Goal: Information Seeking & Learning: Learn about a topic

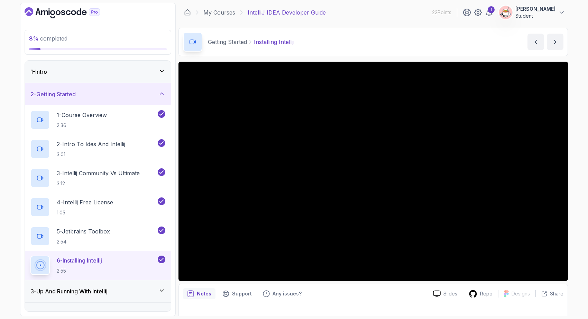
scroll to position [13, 0]
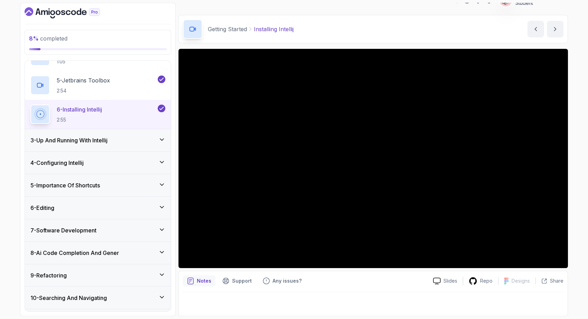
click at [134, 146] on div "3 - Up And Running With Intellij" at bounding box center [98, 140] width 146 height 22
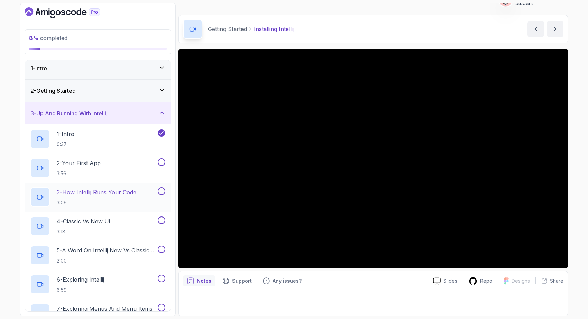
scroll to position [0, 0]
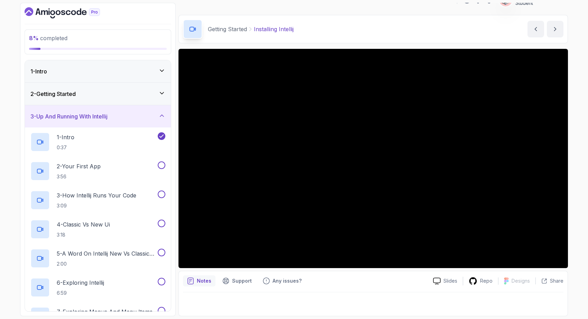
click at [135, 93] on div "2 - Getting Started" at bounding box center [97, 94] width 135 height 8
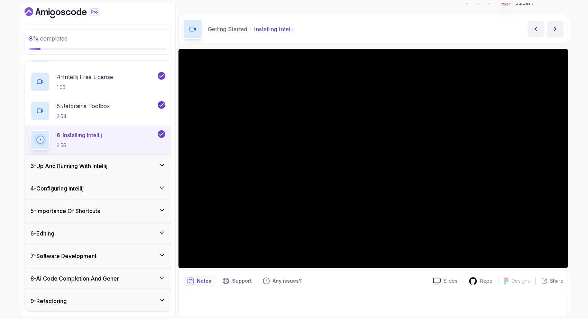
click at [128, 164] on div "3 - Up And Running With Intellij" at bounding box center [97, 166] width 135 height 8
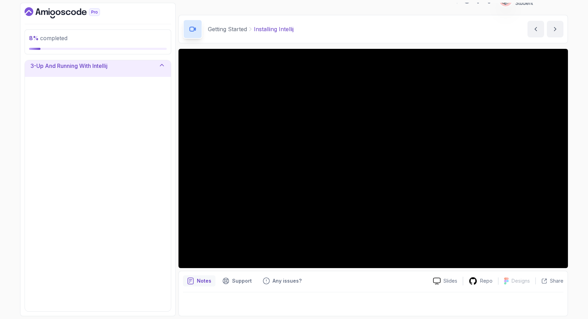
scroll to position [64, 0]
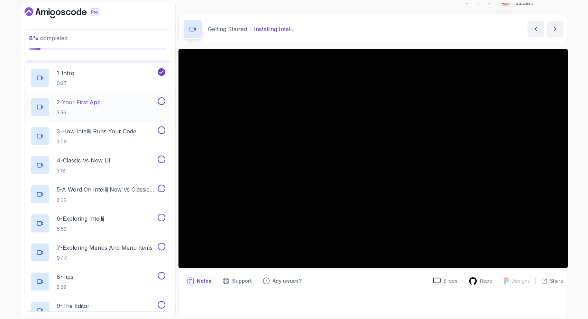
click at [129, 104] on div "2 - Your First App 3:56" at bounding box center [93, 106] width 126 height 19
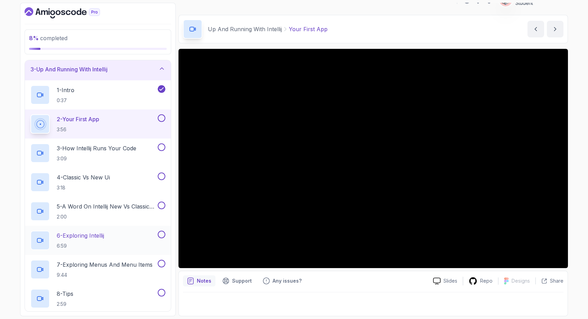
scroll to position [55, 0]
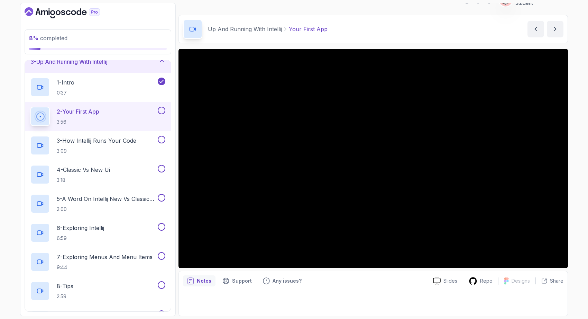
click at [162, 112] on button at bounding box center [162, 111] width 8 height 8
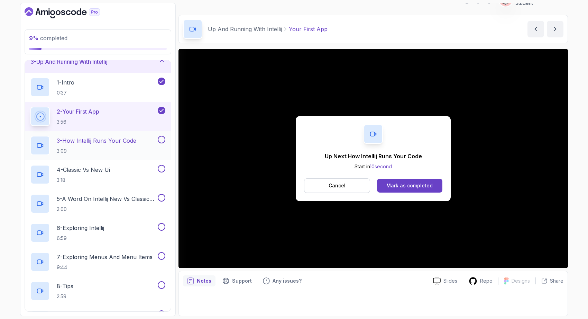
click at [119, 143] on p "3 - How Intellij Runs Your Code" at bounding box center [97, 140] width 80 height 8
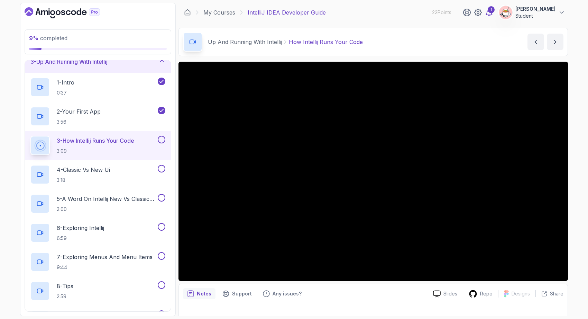
click at [495, 10] on div "1" at bounding box center [491, 9] width 7 height 7
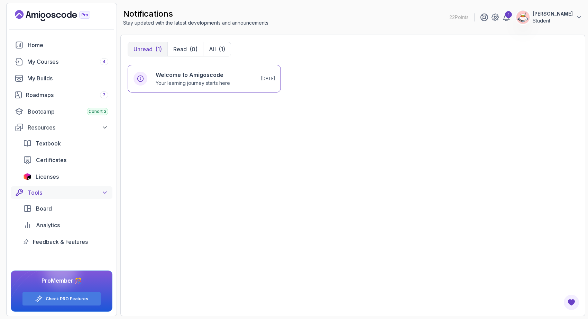
click at [68, 191] on div "Tools" at bounding box center [68, 192] width 81 height 8
click at [579, 17] on icon at bounding box center [579, 17] width 7 height 7
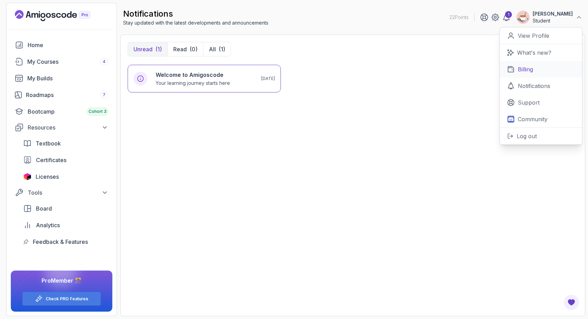
click at [524, 71] on p "Billing" at bounding box center [525, 69] width 15 height 8
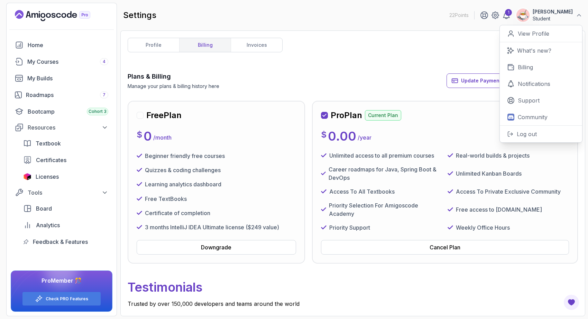
click at [391, 159] on p "Unlimited access to all premium courses" at bounding box center [381, 155] width 105 height 8
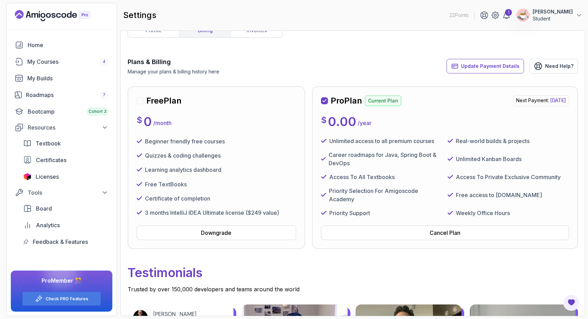
scroll to position [17, 0]
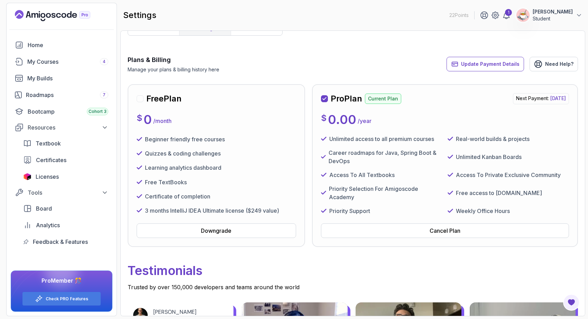
click at [513, 94] on p "Next Payment: Monday, 08 September 2025" at bounding box center [541, 98] width 56 height 11
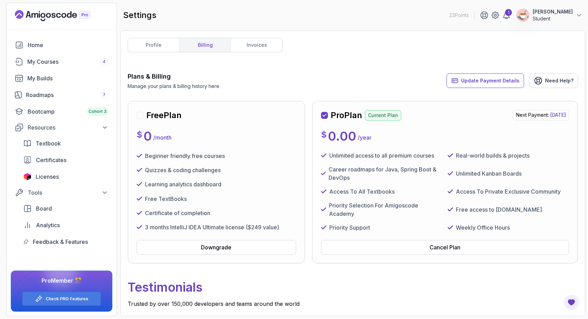
scroll to position [3, 0]
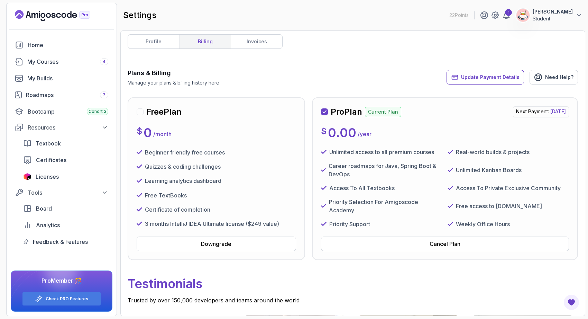
click at [507, 84] on div "Update Payment Details Need Help?" at bounding box center [512, 77] width 131 height 18
click at [506, 79] on span "Update Payment Details" at bounding box center [490, 77] width 58 height 7
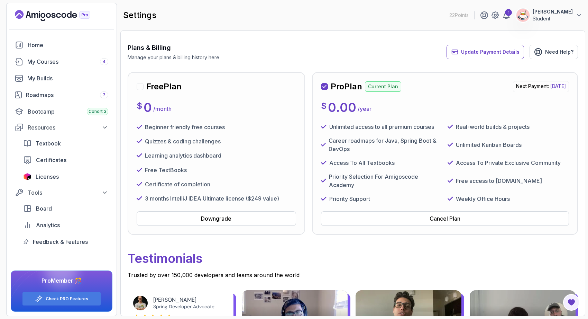
scroll to position [26, 0]
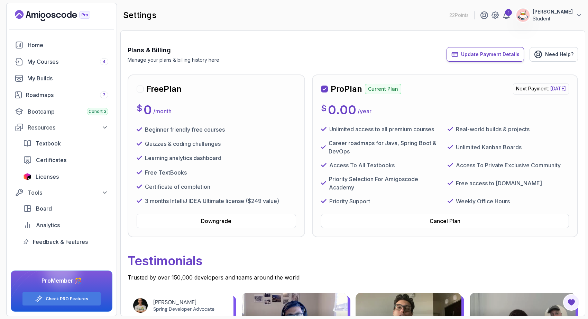
click at [504, 52] on span "Update Payment Details" at bounding box center [490, 54] width 58 height 7
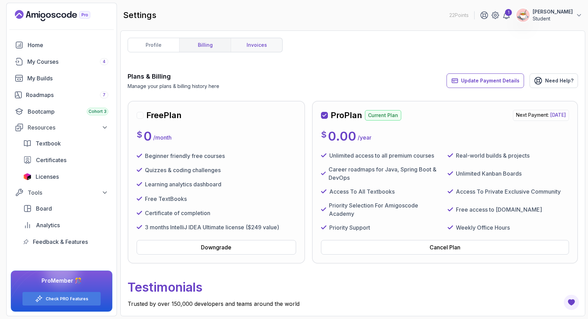
click at [258, 47] on link "invoices" at bounding box center [257, 45] width 52 height 14
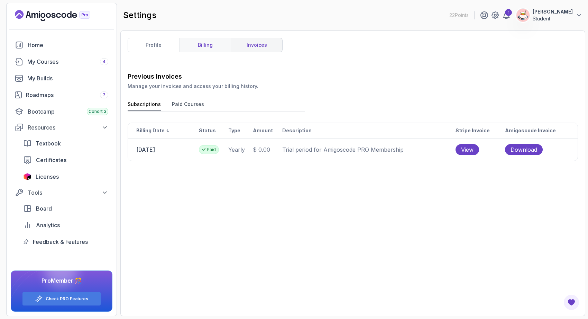
click at [217, 49] on link "billing" at bounding box center [205, 45] width 52 height 14
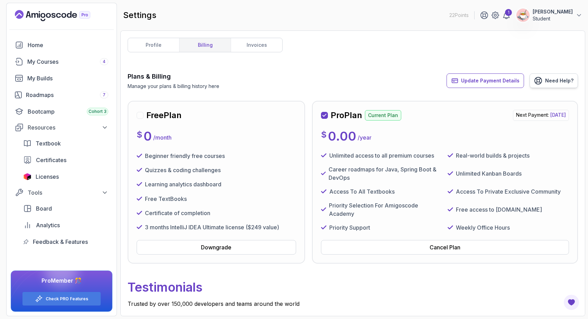
click at [547, 77] on span "Need Help?" at bounding box center [559, 80] width 28 height 7
click at [575, 15] on button "Ifeoma Grant Student" at bounding box center [549, 15] width 66 height 14
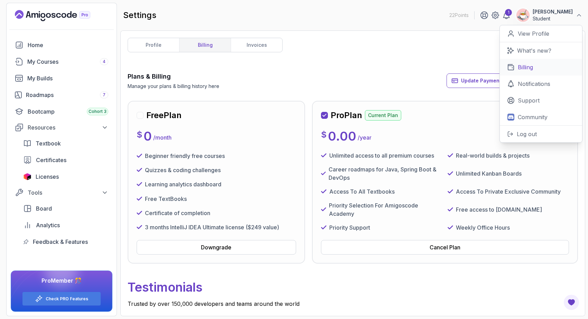
click at [535, 69] on link "Billing" at bounding box center [541, 67] width 82 height 17
click at [470, 127] on div "Pro Plan Current Plan Next Payment: Monday, 08 September 2025 $ 0.00 / year Unl…" at bounding box center [445, 182] width 248 height 145
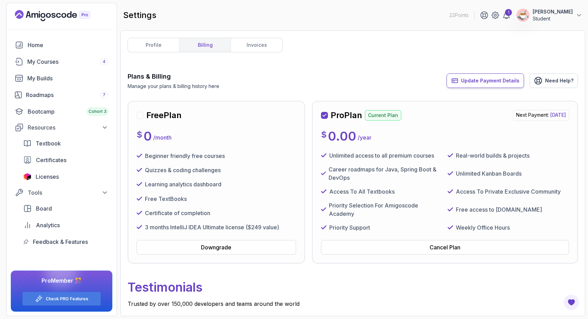
click at [486, 85] on button "Update Payment Details" at bounding box center [485, 80] width 77 height 15
click at [488, 85] on button "Update Payment Details" at bounding box center [485, 80] width 77 height 15
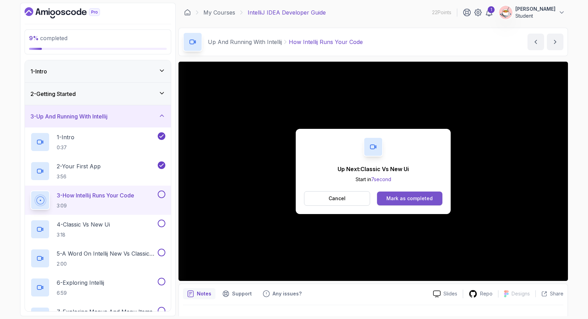
click at [406, 198] on div "Mark as completed" at bounding box center [409, 198] width 46 height 7
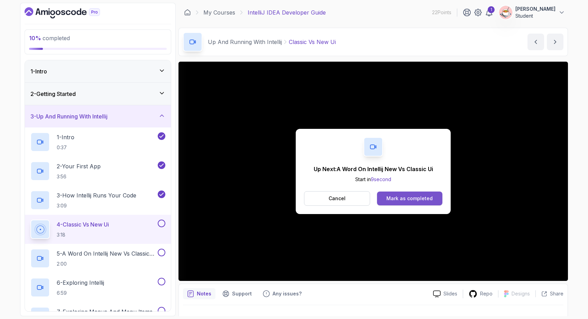
click at [400, 198] on div "Mark as completed" at bounding box center [409, 198] width 46 height 7
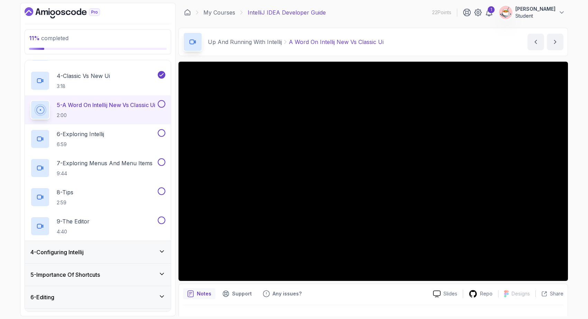
scroll to position [146, 0]
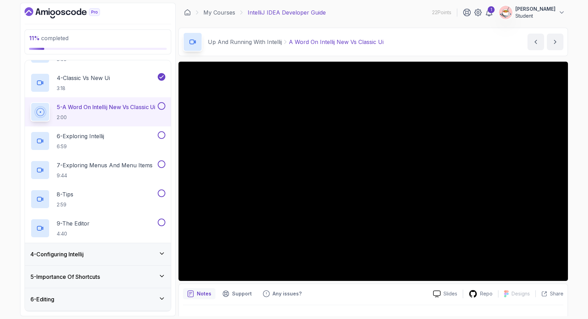
click at [150, 252] on div "4 - Configuring Intellij" at bounding box center [97, 254] width 135 height 8
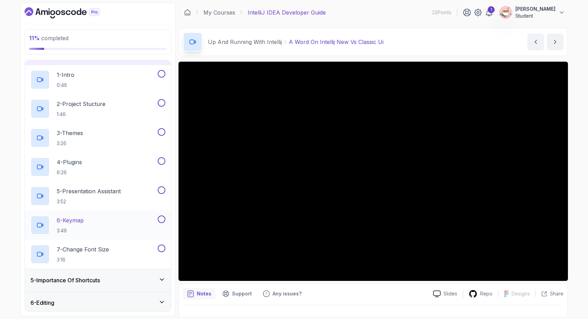
scroll to position [87, 0]
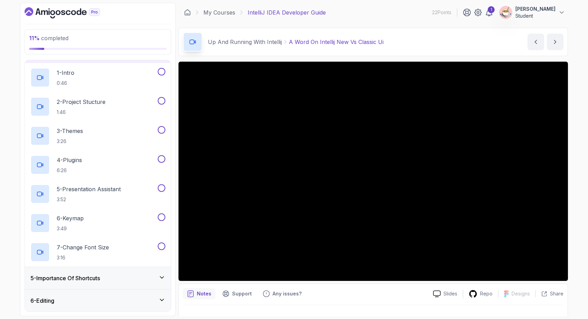
click at [142, 274] on div "5 - Importance Of Shortcuts" at bounding box center [97, 278] width 135 height 8
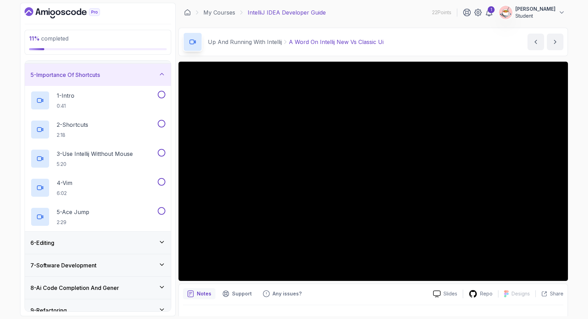
click at [139, 244] on div "6 - Editing" at bounding box center [97, 242] width 135 height 8
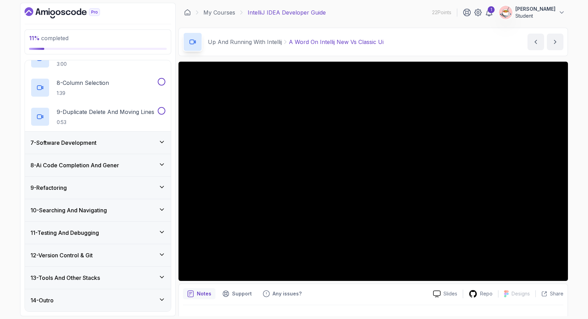
scroll to position [325, 0]
click at [105, 236] on div "11 - Testing And Debugging" at bounding box center [97, 232] width 135 height 8
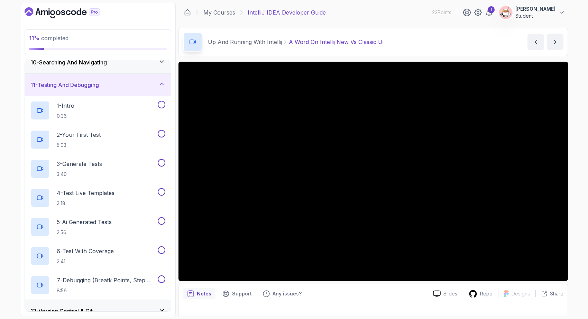
scroll to position [214, 0]
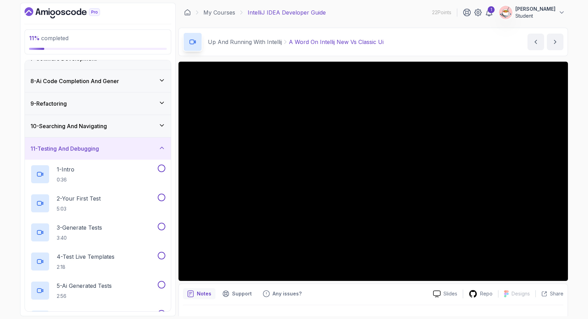
click at [119, 141] on div "11 - Testing And Debugging" at bounding box center [98, 148] width 146 height 22
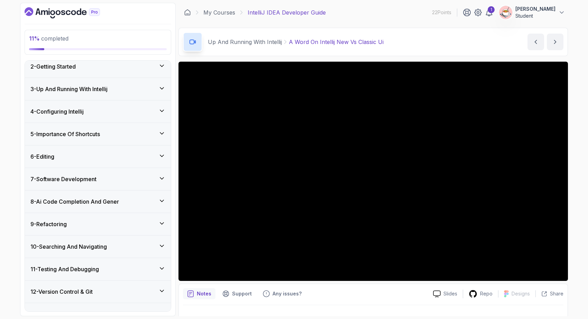
scroll to position [0, 0]
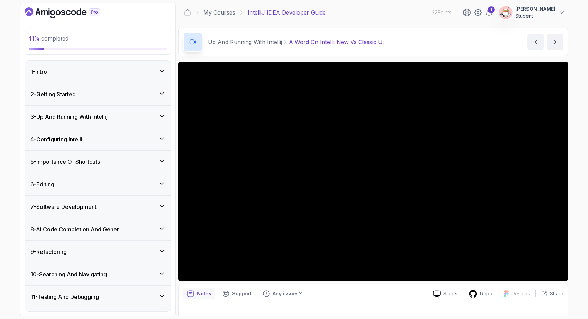
click at [122, 125] on div "3 - Up And Running With Intellij" at bounding box center [98, 117] width 146 height 22
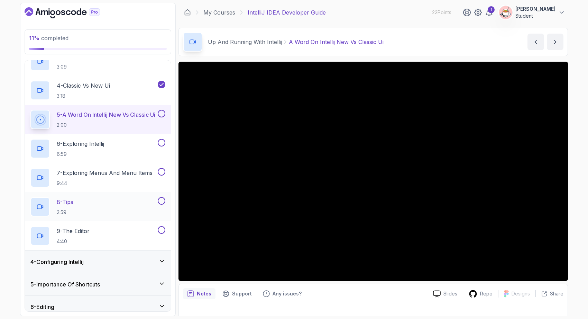
scroll to position [325, 0]
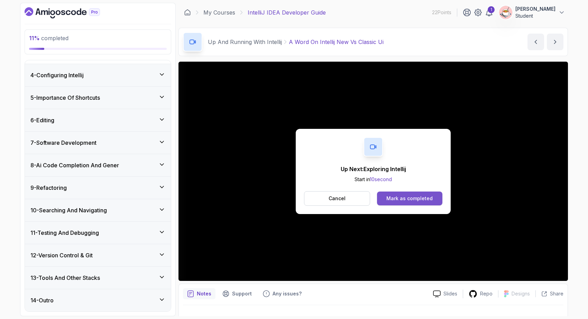
click at [404, 198] on div "Mark as completed" at bounding box center [409, 198] width 46 height 7
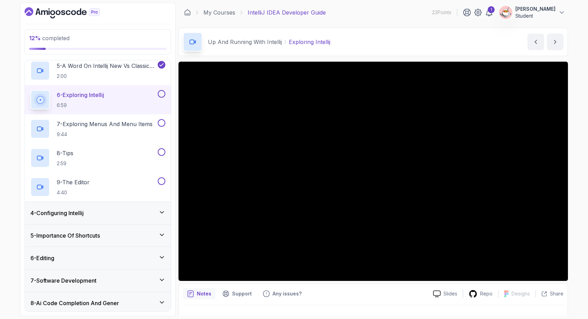
scroll to position [187, 0]
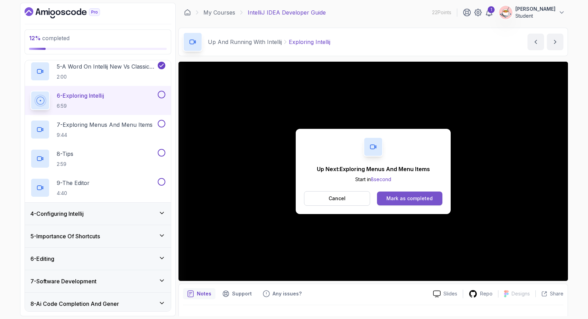
click at [433, 192] on button "Mark as completed" at bounding box center [409, 198] width 65 height 14
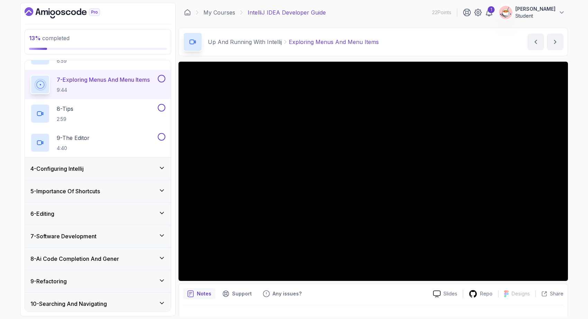
scroll to position [230, 0]
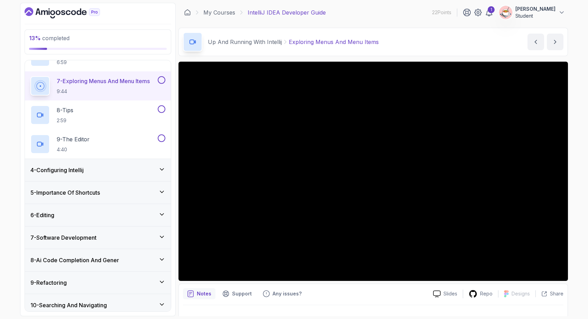
click at [145, 219] on div "6 - Editing" at bounding box center [98, 215] width 146 height 22
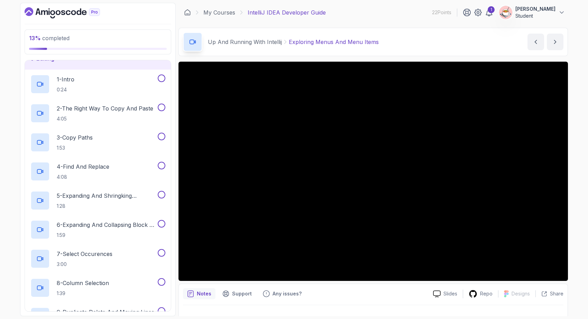
scroll to position [126, 0]
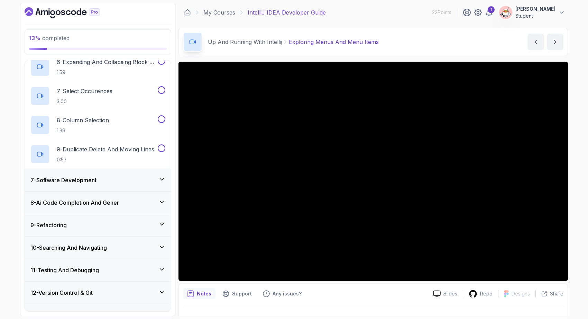
click at [146, 184] on div "7 - Software Development" at bounding box center [98, 180] width 146 height 22
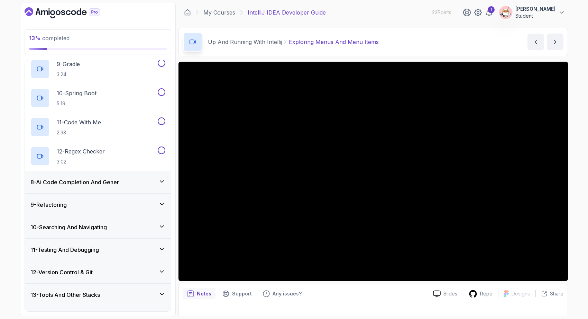
scroll to position [412, 0]
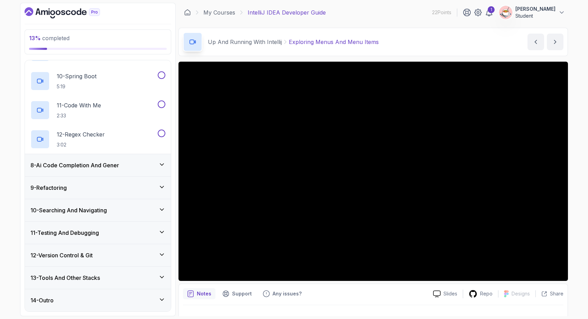
click at [126, 214] on div "10 - Searching And Navigating" at bounding box center [97, 210] width 135 height 8
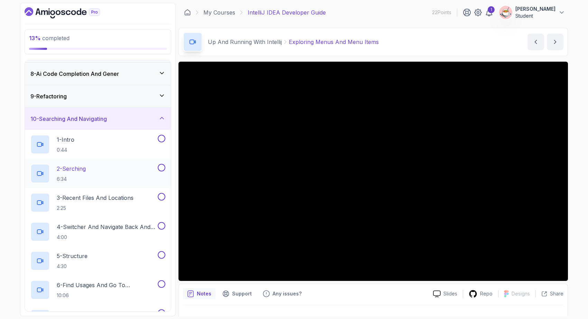
scroll to position [160, 0]
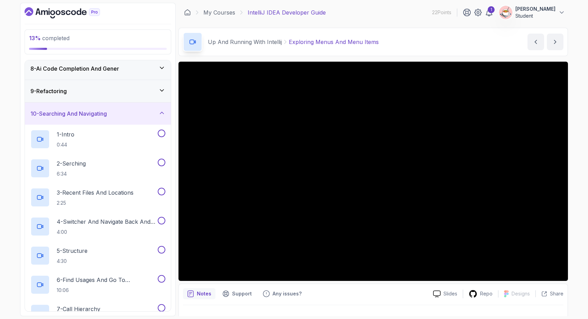
click at [150, 113] on div "10 - Searching And Navigating" at bounding box center [97, 113] width 135 height 8
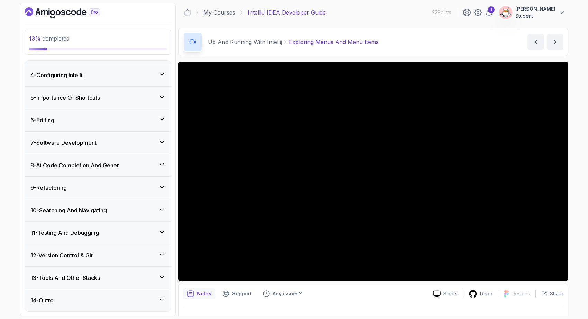
scroll to position [64, 0]
click at [132, 257] on div "12 - Version Control & Git" at bounding box center [97, 255] width 135 height 8
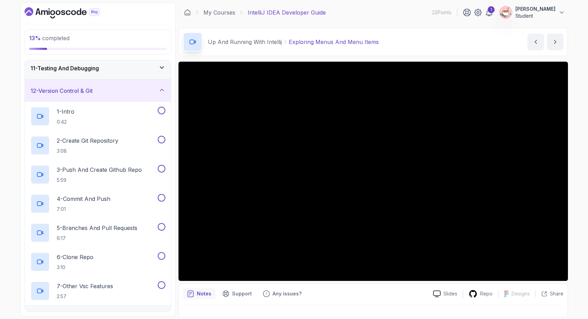
scroll to position [224, 0]
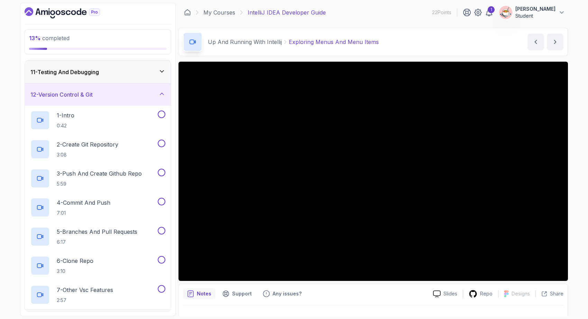
click at [152, 93] on div "12 - Version Control & Git" at bounding box center [97, 94] width 135 height 8
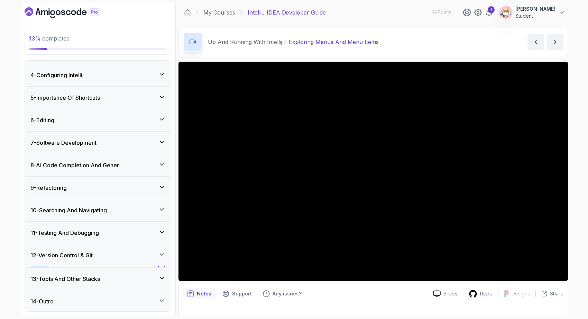
scroll to position [64, 0]
click at [493, 16] on icon at bounding box center [489, 12] width 8 height 8
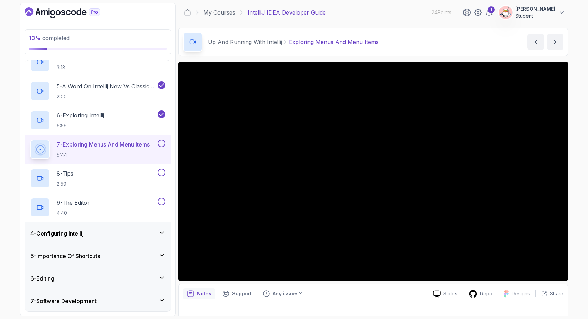
scroll to position [207, 0]
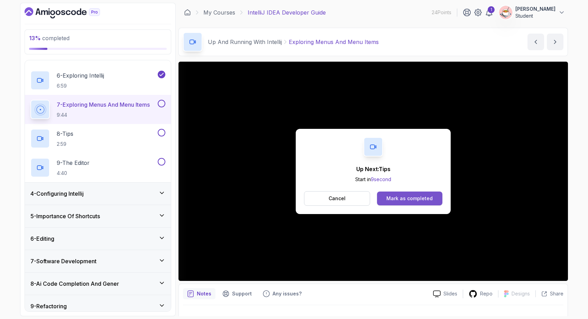
click at [425, 203] on button "Mark as completed" at bounding box center [409, 198] width 65 height 14
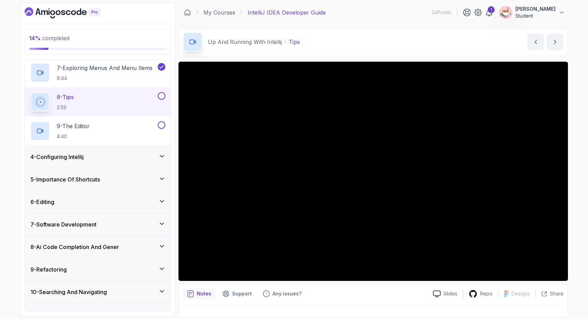
scroll to position [243, 0]
click at [372, 38] on div "Up And Running With Intellij Tips Tips by nelson" at bounding box center [374, 42] width 390 height 28
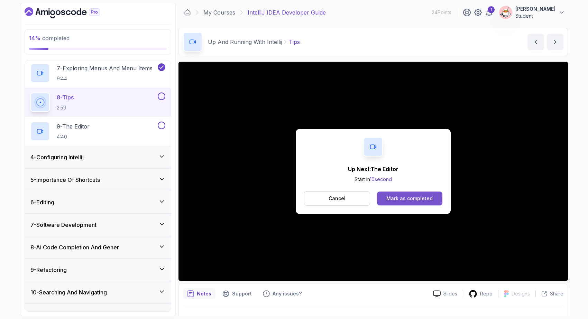
click at [423, 194] on button "Mark as completed" at bounding box center [409, 198] width 65 height 14
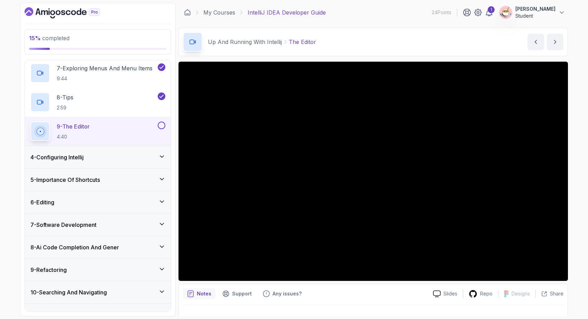
scroll to position [13, 0]
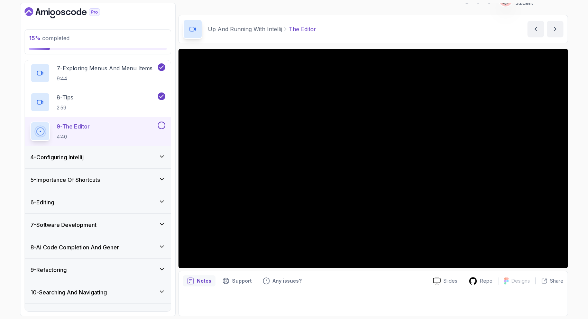
click at [143, 165] on div "4 - Configuring Intellij" at bounding box center [98, 157] width 146 height 22
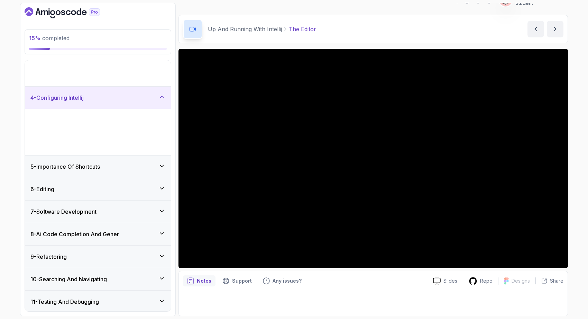
scroll to position [64, 0]
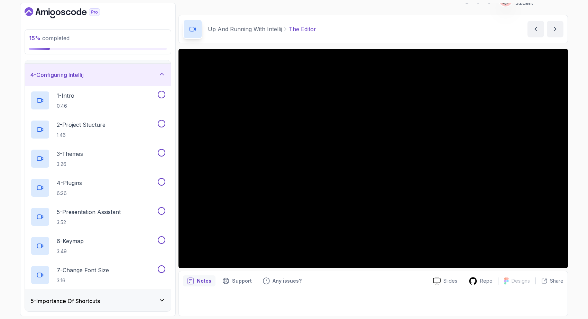
click at [159, 75] on icon at bounding box center [161, 74] width 7 height 7
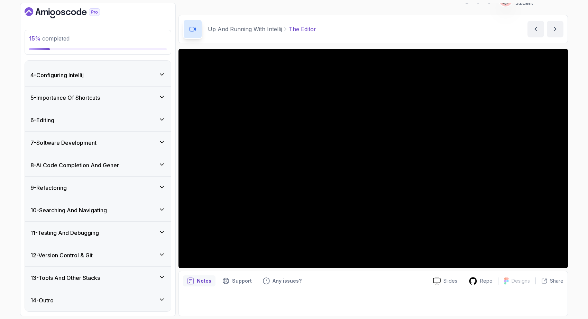
click at [153, 100] on div "5 - Importance Of Shortcuts" at bounding box center [97, 97] width 135 height 8
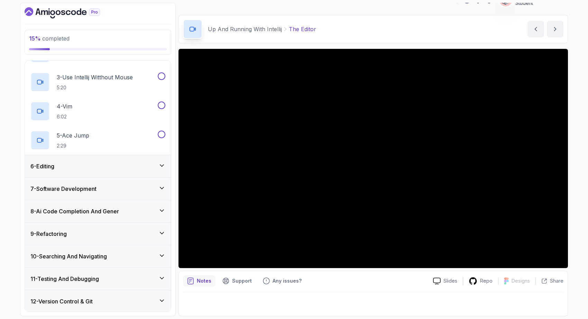
scroll to position [165, 0]
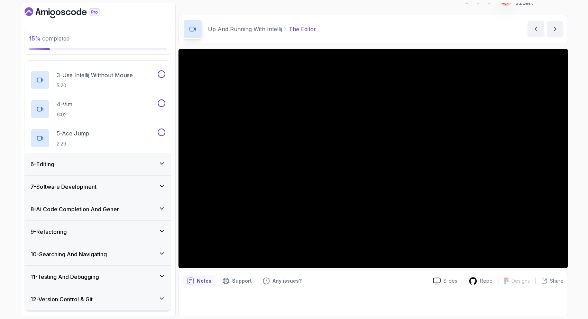
click at [153, 167] on div "6 - Editing" at bounding box center [97, 164] width 135 height 8
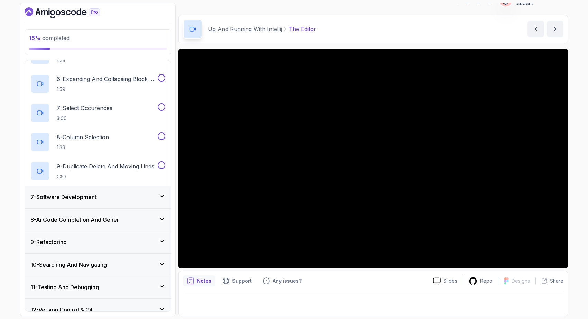
scroll to position [302, 0]
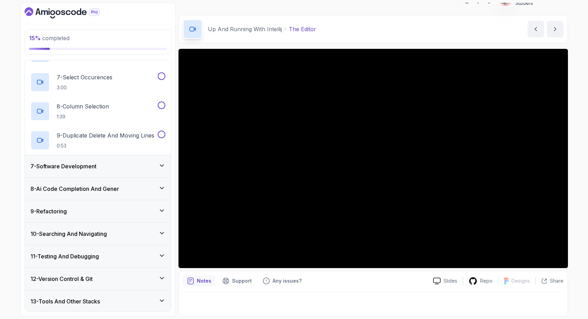
click at [145, 171] on div "7 - Software Development" at bounding box center [98, 166] width 146 height 22
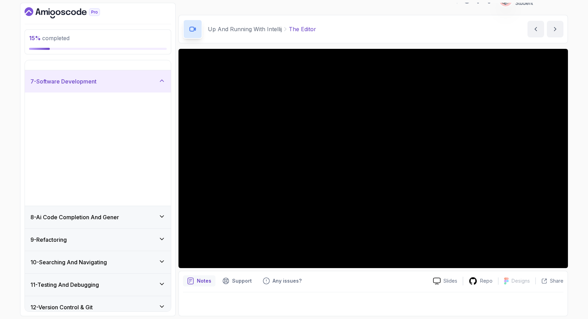
scroll to position [64, 0]
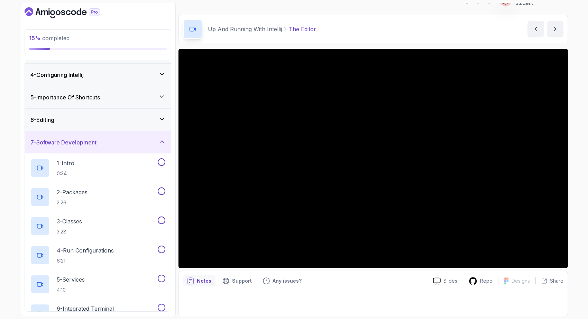
click at [148, 147] on div "7 - Software Development" at bounding box center [98, 142] width 146 height 22
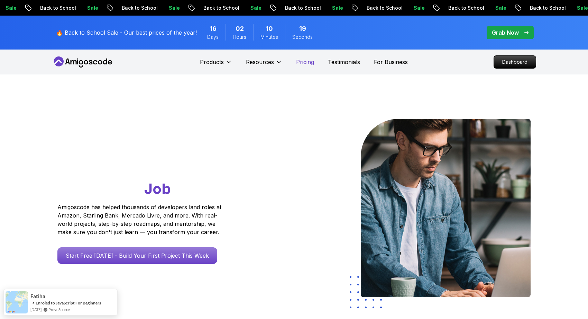
click at [306, 63] on p "Pricing" at bounding box center [305, 62] width 18 height 8
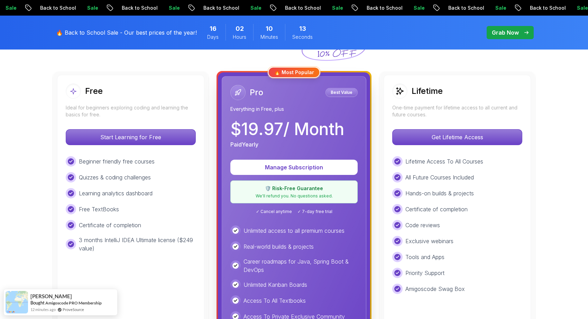
scroll to position [183, 0]
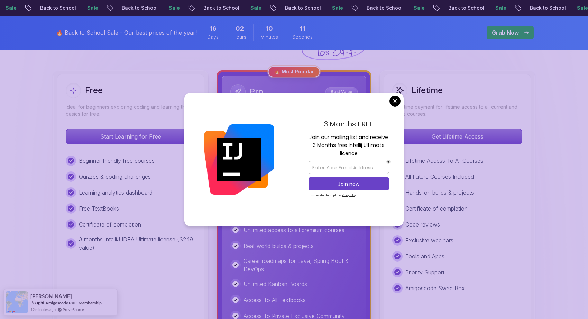
click at [396, 95] on div "3 Months FREE Join our mailing list and receive 3 Months free Intellij Ultimate…" at bounding box center [349, 160] width 110 height 134
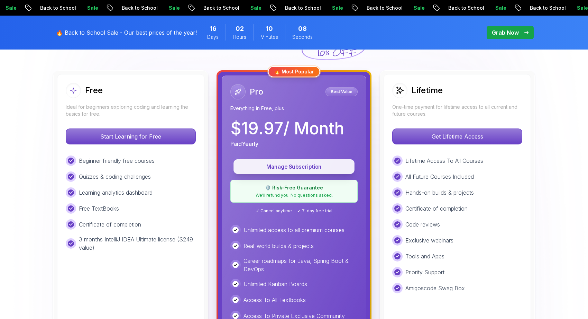
click at [307, 165] on p "Manage Subscription" at bounding box center [293, 167] width 105 height 8
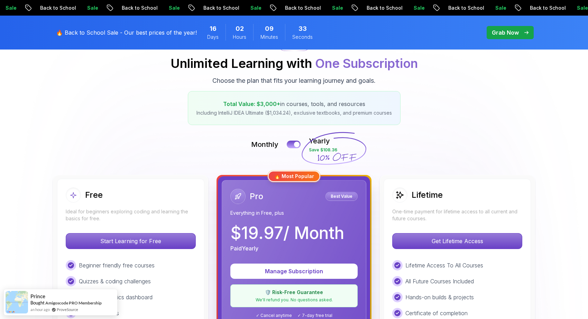
scroll to position [53, 0]
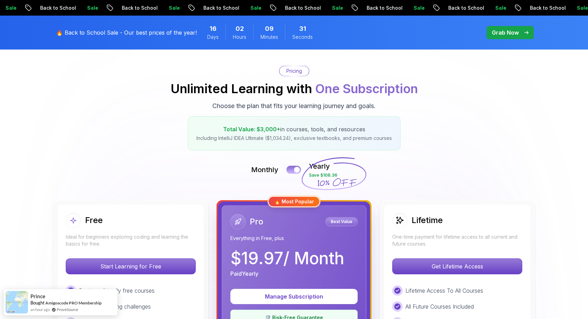
click at [297, 167] on div at bounding box center [297, 170] width 6 height 6
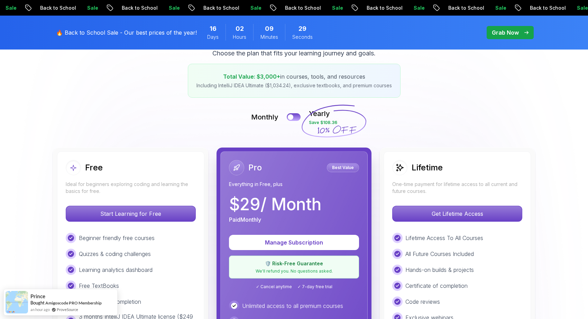
scroll to position [117, 0]
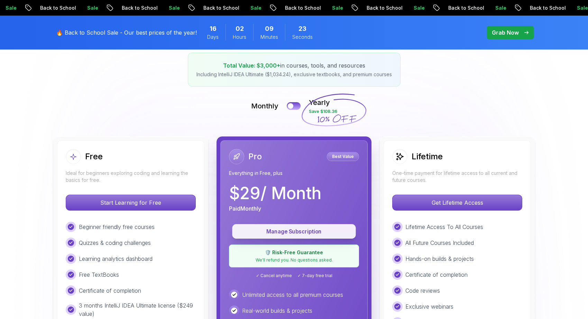
click at [282, 227] on p "Manage Subscription" at bounding box center [294, 231] width 108 height 8
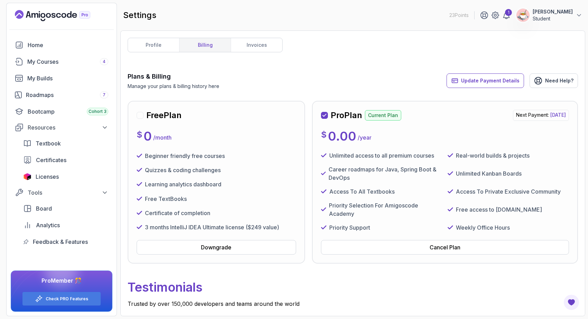
click at [397, 257] on div "Pro Plan Current Plan Next Payment: Monday, 08 September 2025 $ 0.00 / year Unl…" at bounding box center [445, 182] width 266 height 163
click at [402, 249] on button "Cancel Plan" at bounding box center [445, 247] width 248 height 15
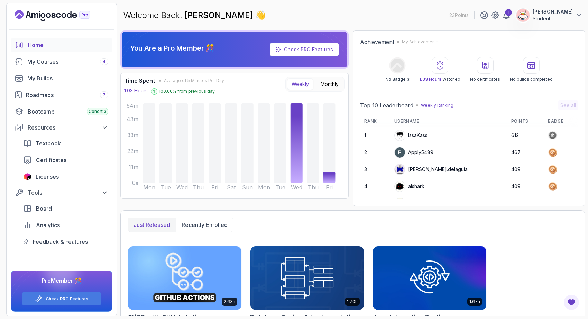
click at [23, 13] on icon "Landing page" at bounding box center [19, 14] width 9 height 9
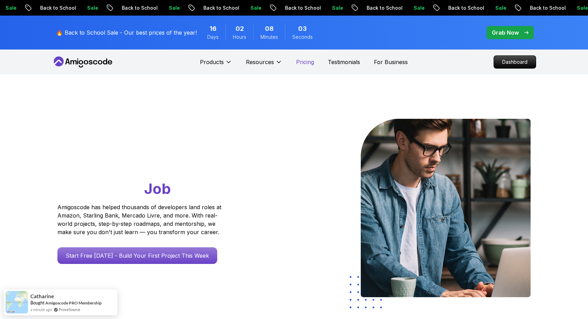
click at [308, 66] on p "Pricing" at bounding box center [305, 62] width 18 height 8
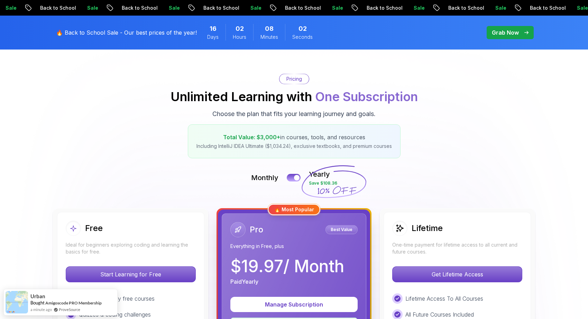
scroll to position [47, 0]
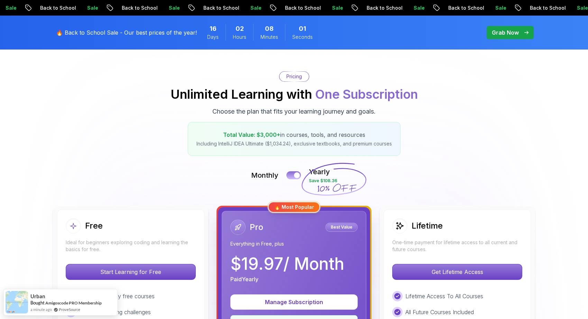
click at [296, 176] on div at bounding box center [297, 175] width 6 height 6
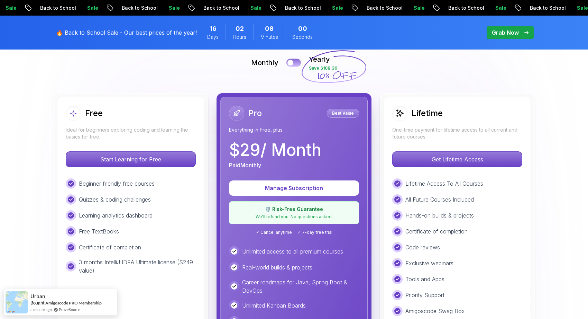
scroll to position [189, 0]
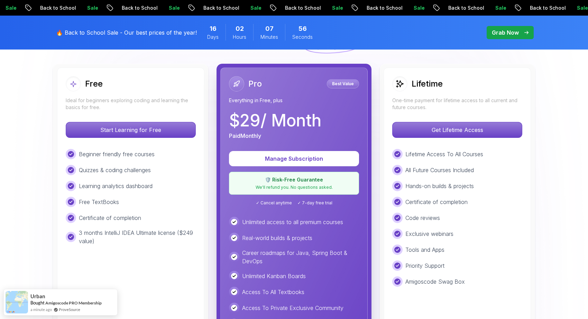
click at [287, 184] on div "🛡️ Risk-Free Guarantee We'll refund you. No questions asked." at bounding box center [294, 183] width 130 height 23
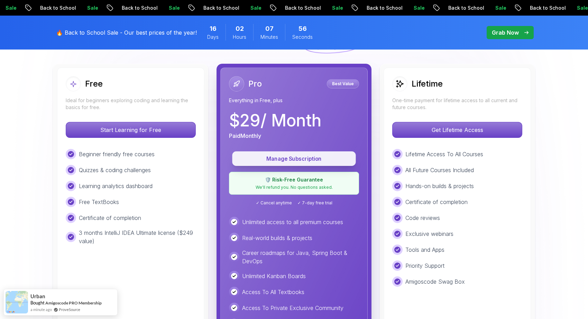
click at [292, 160] on p "Manage Subscription" at bounding box center [294, 159] width 108 height 8
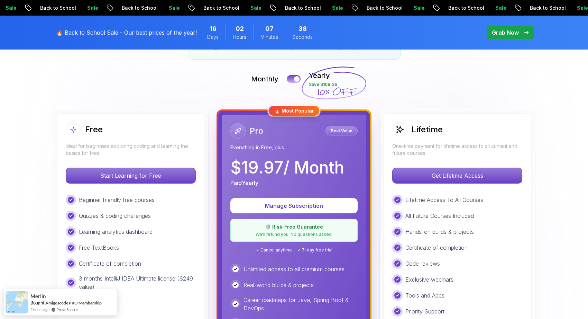
scroll to position [123, 0]
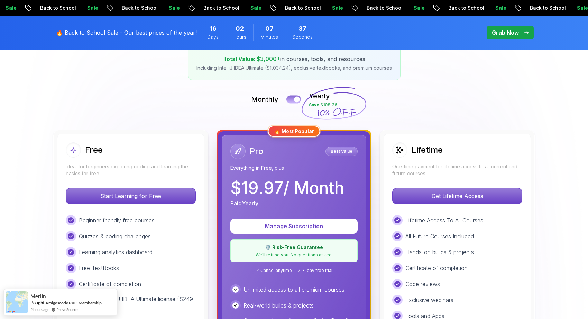
click at [298, 99] on div at bounding box center [297, 100] width 6 height 6
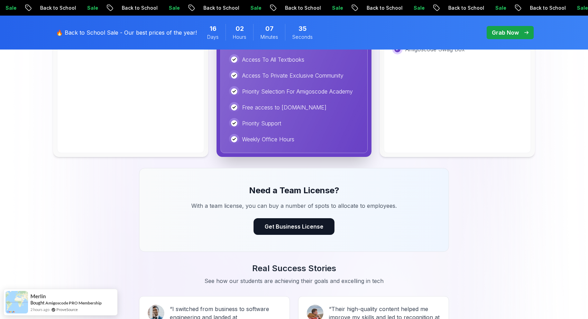
scroll to position [202, 0]
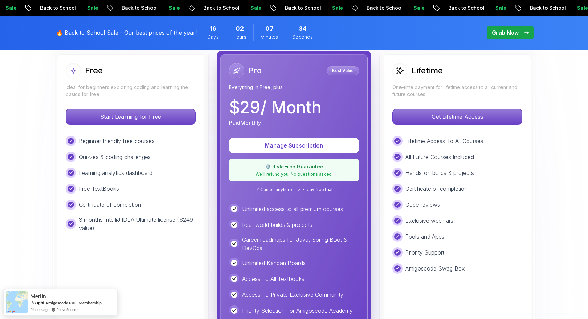
click at [297, 236] on p "Career roadmaps for Java, Spring Boot & DevOps" at bounding box center [300, 243] width 117 height 17
click at [344, 71] on p "Best Value" at bounding box center [343, 70] width 30 height 7
click at [234, 70] on icon at bounding box center [237, 71] width 6 height 6
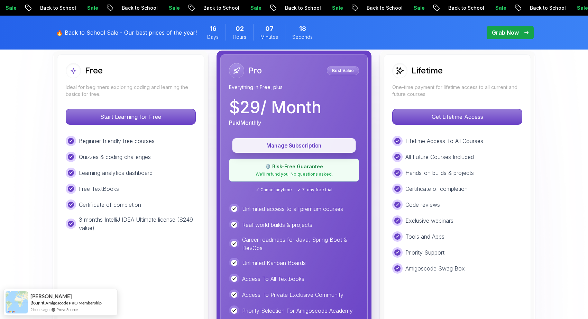
click at [295, 143] on p "Manage Subscription" at bounding box center [294, 145] width 108 height 8
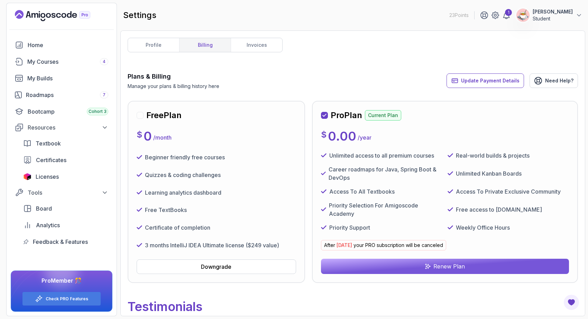
click at [370, 264] on button "Renew Plan" at bounding box center [445, 265] width 248 height 15
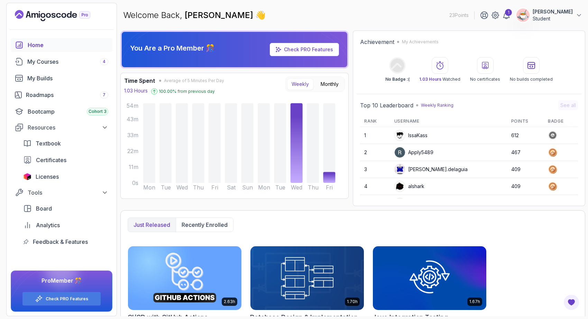
click at [62, 18] on icon "Landing page" at bounding box center [52, 15] width 75 height 11
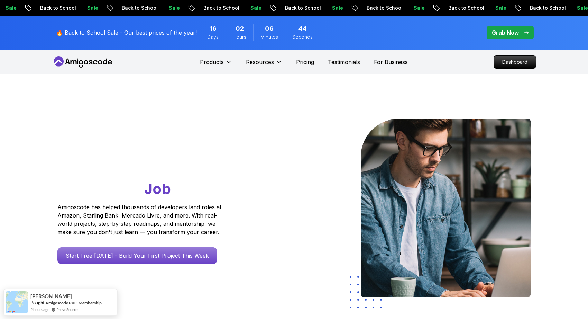
click at [501, 37] on span "pre-order" at bounding box center [510, 32] width 47 height 13
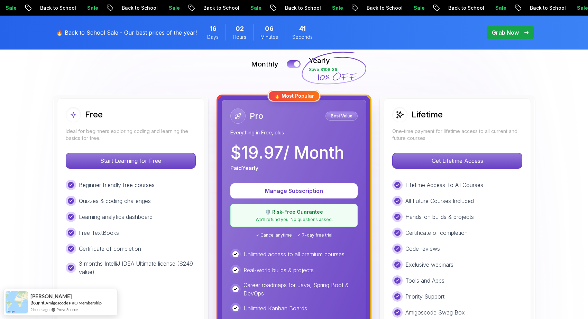
scroll to position [153, 0]
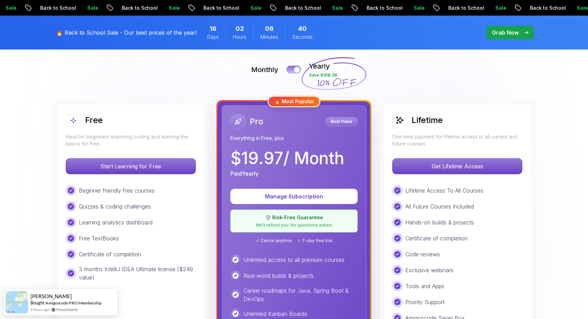
click at [295, 68] on div at bounding box center [297, 70] width 6 height 6
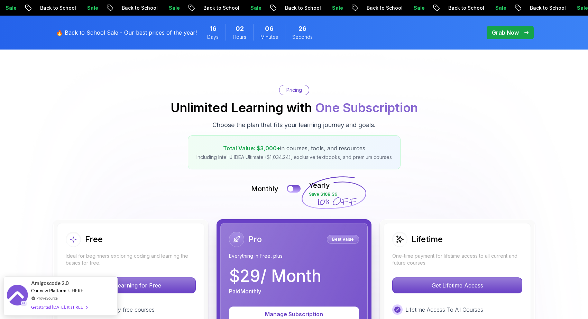
scroll to position [0, 0]
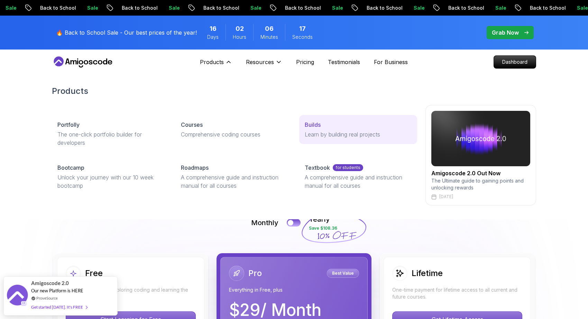
click at [303, 134] on link "Builds Learn by building real projects" at bounding box center [358, 129] width 118 height 29
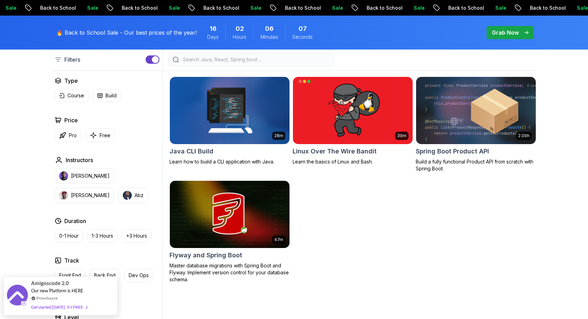
scroll to position [189, 0]
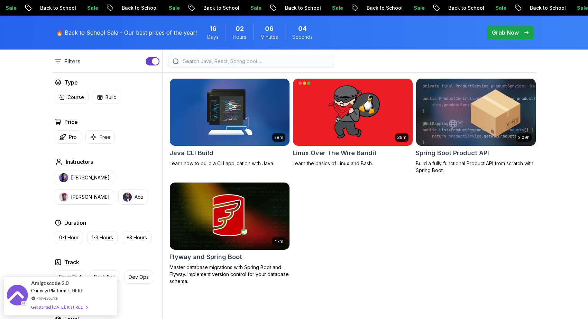
click at [461, 147] on div "2.09h Spring Boot Product API Build a fully functional Product API from scratch…" at bounding box center [476, 125] width 120 height 95
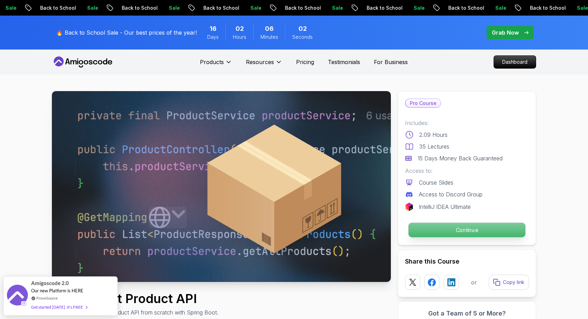
click at [441, 223] on p "Continue" at bounding box center [467, 229] width 117 height 15
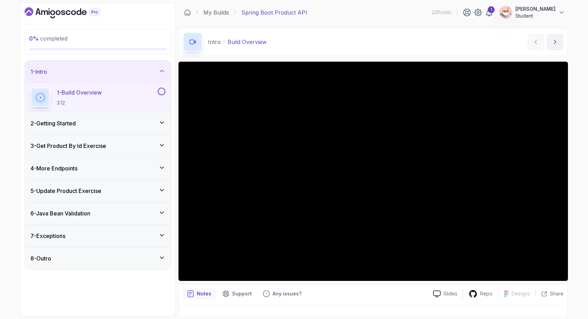
click at [143, 126] on div "2 - Getting Started" at bounding box center [97, 123] width 135 height 8
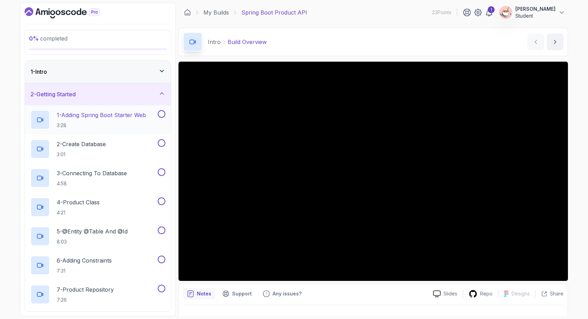
click at [113, 122] on p "3:28" at bounding box center [101, 125] width 89 height 7
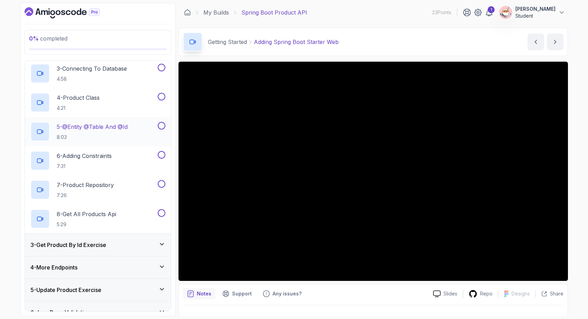
scroll to position [105, 0]
click at [95, 241] on h3 "3 - Get Product By Id Exercise" at bounding box center [68, 244] width 76 height 8
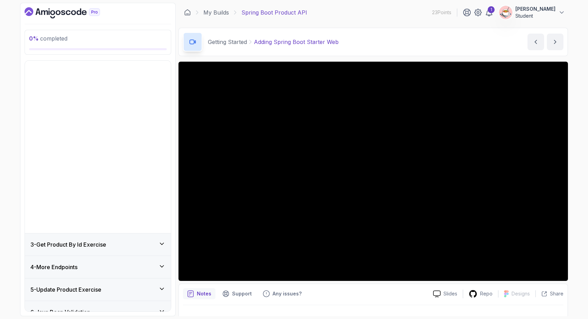
scroll to position [0, 0]
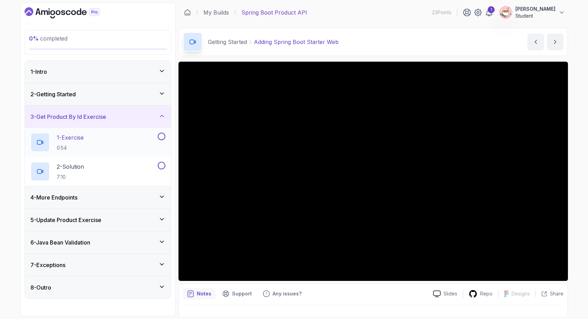
click at [126, 144] on div "1 - Exercise 0:54" at bounding box center [93, 141] width 126 height 19
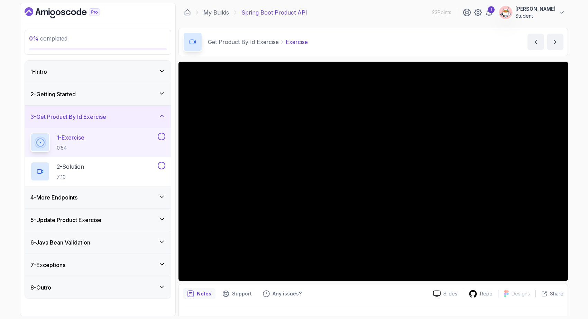
click at [118, 192] on div "4 - More Endpoints" at bounding box center [98, 197] width 146 height 22
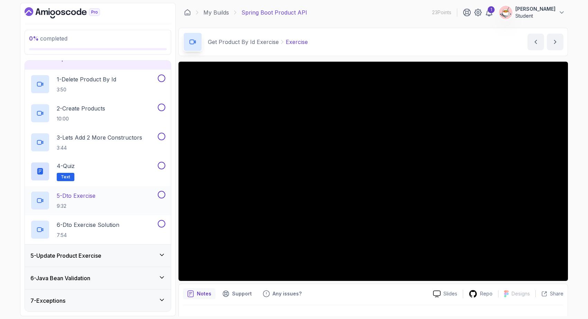
scroll to position [87, 0]
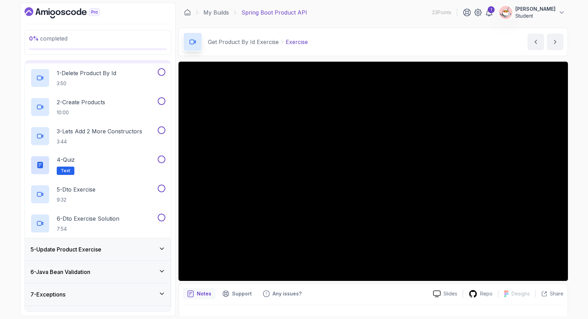
click at [124, 251] on div "5 - Update Product Exercise" at bounding box center [97, 249] width 135 height 8
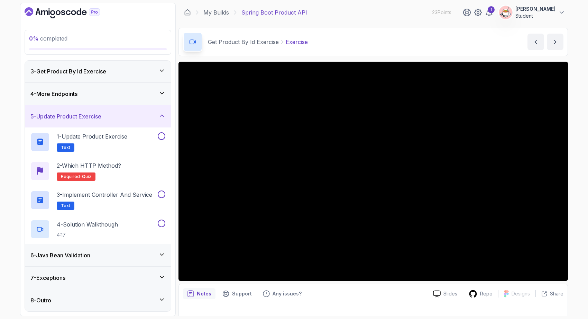
scroll to position [0, 0]
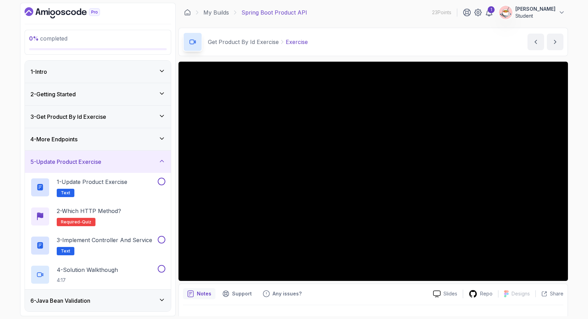
click at [135, 104] on div "2 - Getting Started" at bounding box center [98, 94] width 146 height 22
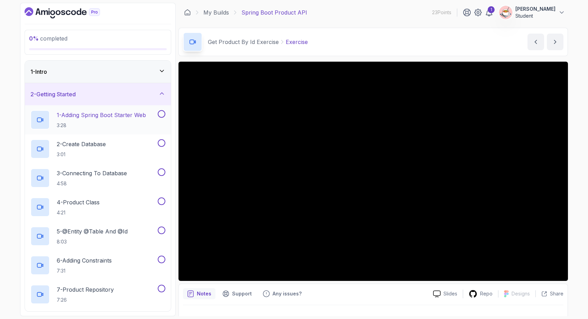
click at [129, 122] on p "3:28" at bounding box center [101, 125] width 89 height 7
click at [143, 72] on div "1 - Intro" at bounding box center [97, 71] width 135 height 8
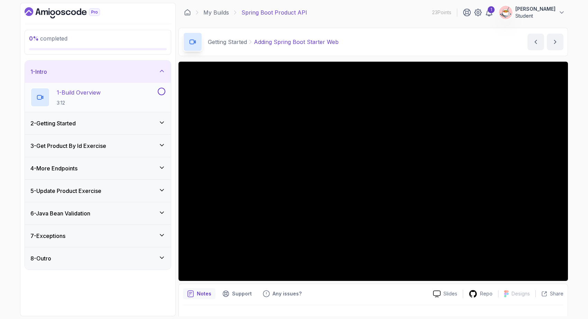
click at [137, 95] on div "1 - Build Overview 3:12" at bounding box center [93, 97] width 126 height 19
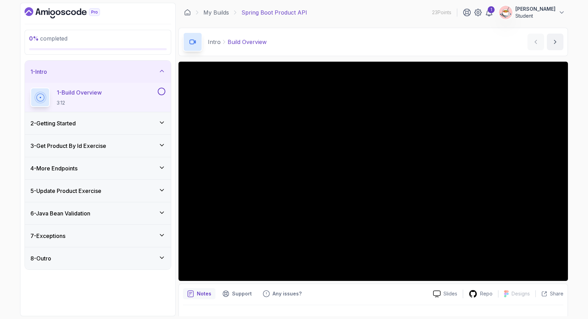
click at [163, 124] on icon at bounding box center [161, 122] width 7 height 7
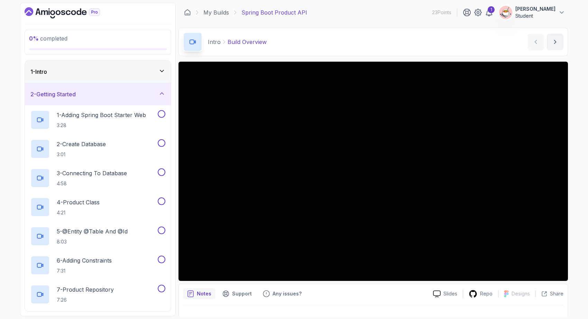
click at [158, 71] on icon at bounding box center [161, 70] width 7 height 7
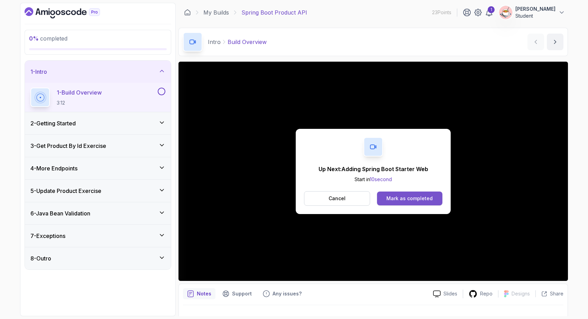
click at [410, 202] on button "Mark as completed" at bounding box center [409, 198] width 65 height 14
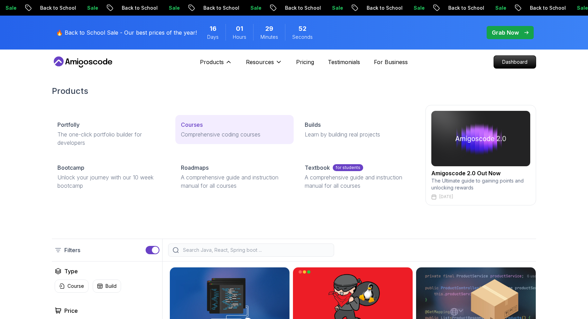
click at [199, 132] on p "Comprehensive coding courses" at bounding box center [234, 134] width 107 height 8
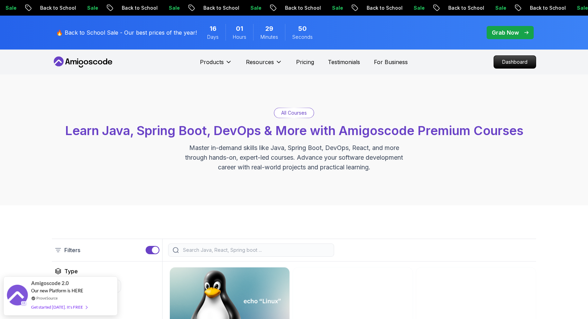
scroll to position [0, 0]
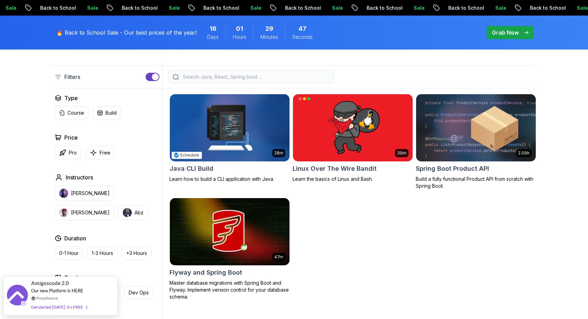
scroll to position [138, 0]
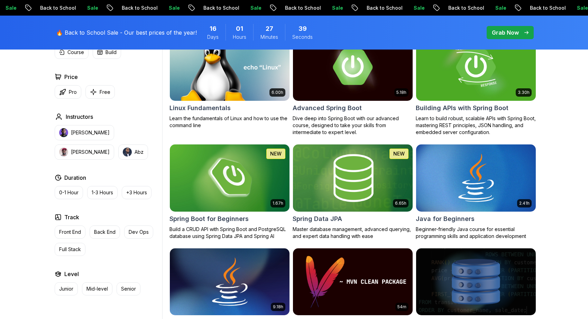
scroll to position [240, 0]
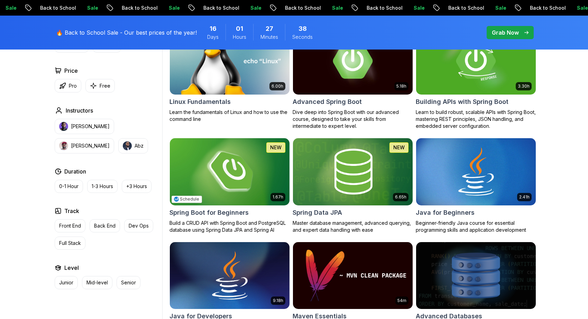
click at [245, 182] on img at bounding box center [230, 171] width 126 height 70
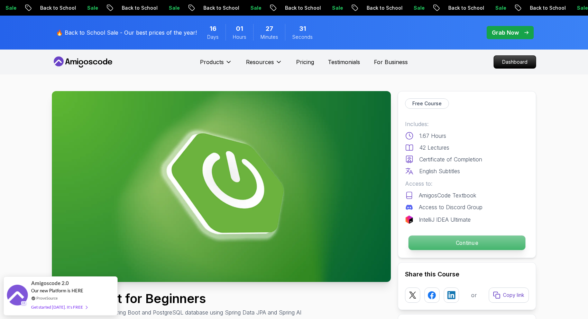
click at [456, 241] on p "Continue" at bounding box center [467, 242] width 117 height 15
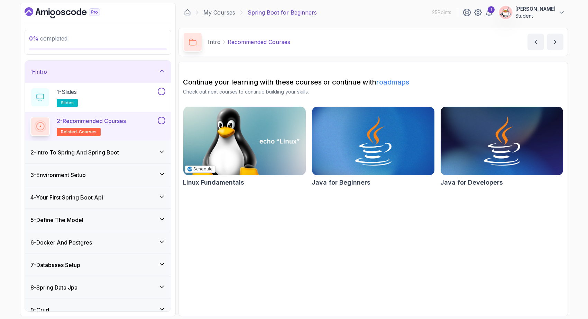
click at [270, 129] on img at bounding box center [244, 141] width 129 height 72
click at [82, 154] on h3 "2 - Intro To Spring And Spring Boot" at bounding box center [74, 152] width 89 height 8
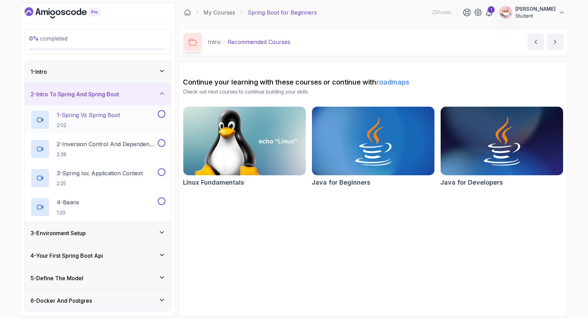
click at [92, 116] on p "1 - Spring Vs Spring Boot" at bounding box center [88, 115] width 63 height 8
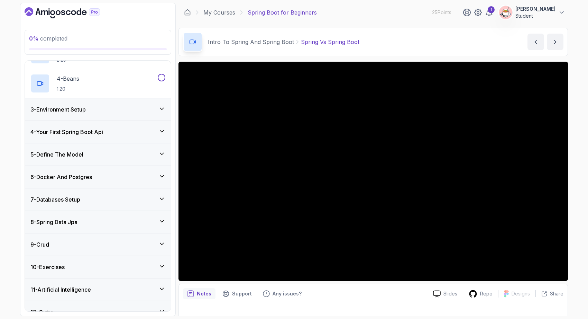
scroll to position [135, 0]
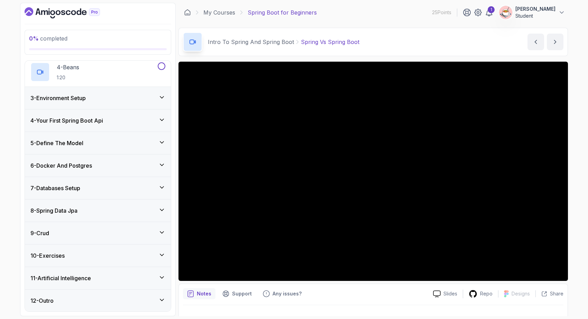
click at [67, 235] on div "9 - Crud" at bounding box center [97, 233] width 135 height 8
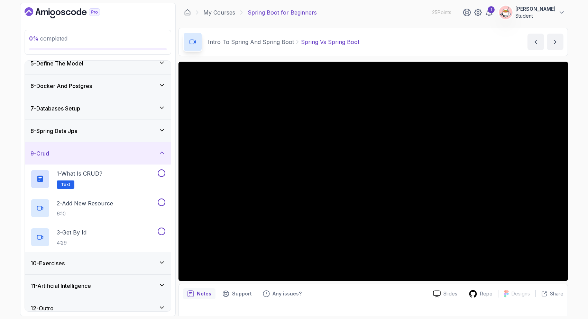
scroll to position [106, 0]
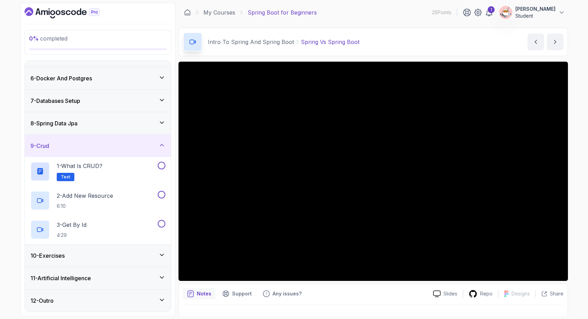
click at [74, 257] on div "10 - Exercises" at bounding box center [97, 255] width 135 height 8
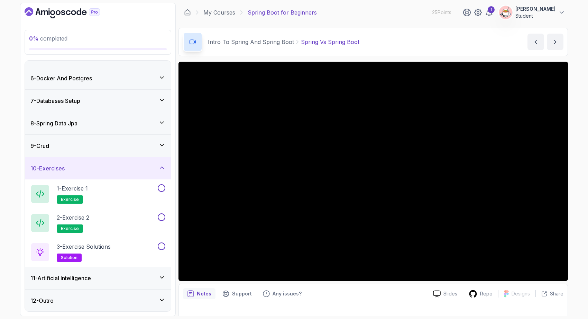
click at [68, 276] on h3 "11 - Artificial Intelligence" at bounding box center [60, 278] width 61 height 8
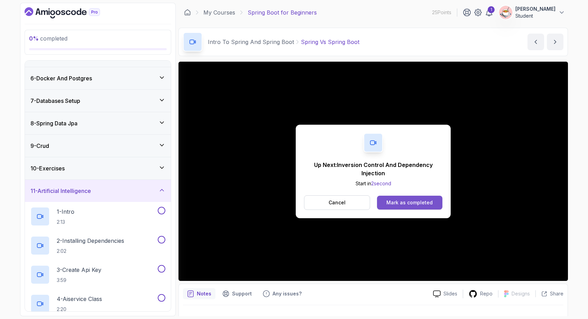
click at [392, 204] on div "Mark as completed" at bounding box center [409, 202] width 46 height 7
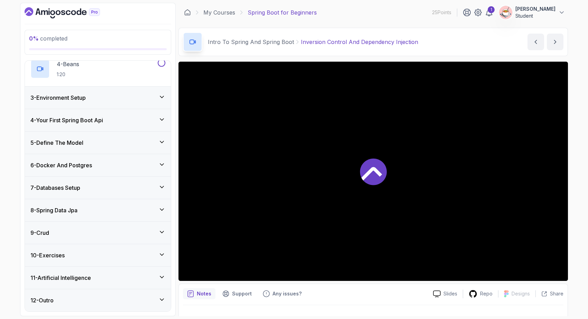
scroll to position [135, 0]
click at [48, 15] on icon "Dashboard" at bounding box center [62, 12] width 75 height 11
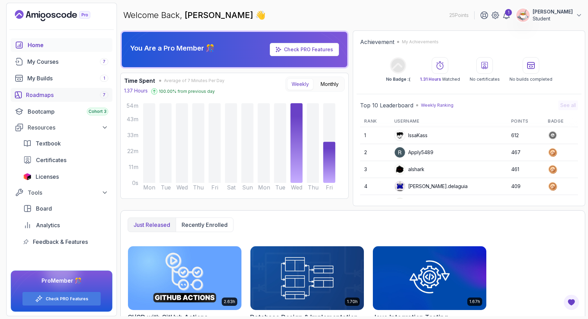
click at [67, 95] on div "Roadmaps 7" at bounding box center [67, 95] width 82 height 8
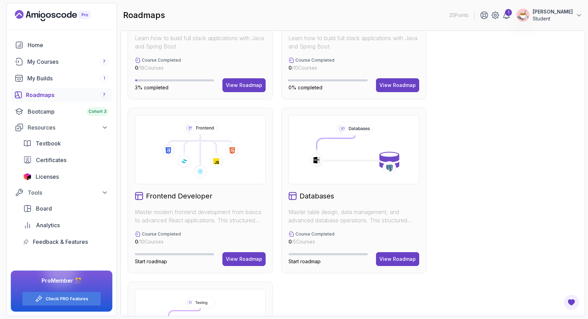
scroll to position [272, 0]
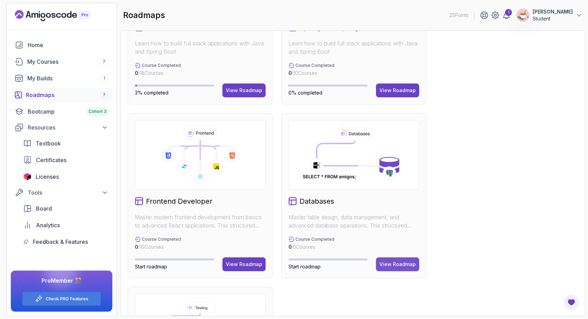
click at [392, 262] on div "View Roadmap" at bounding box center [398, 263] width 36 height 7
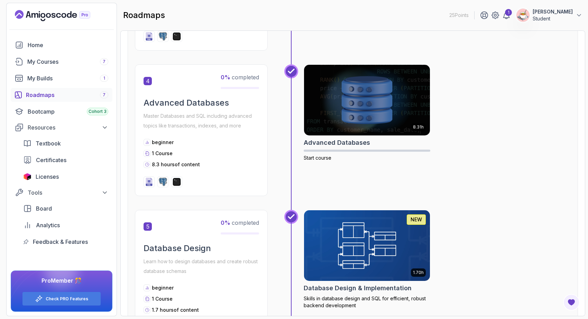
scroll to position [565, 0]
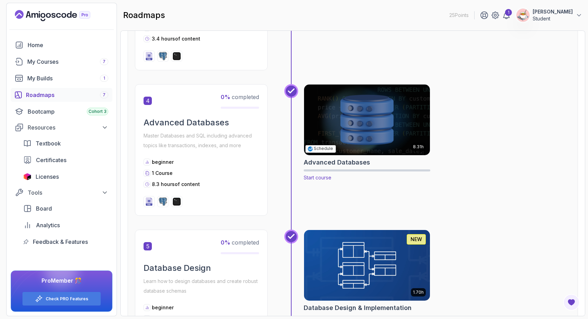
click at [362, 136] on img at bounding box center [367, 120] width 132 height 74
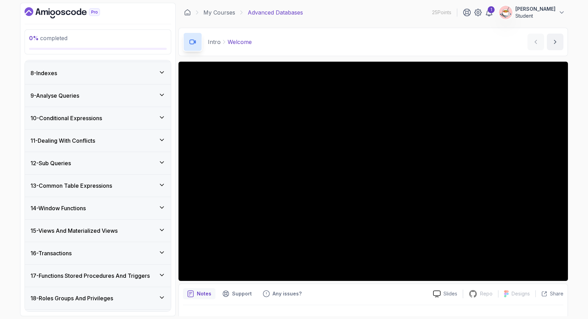
scroll to position [331, 0]
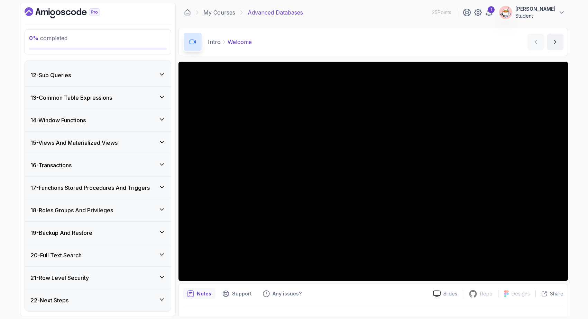
click at [72, 162] on h3 "16 - Transactions" at bounding box center [50, 165] width 41 height 8
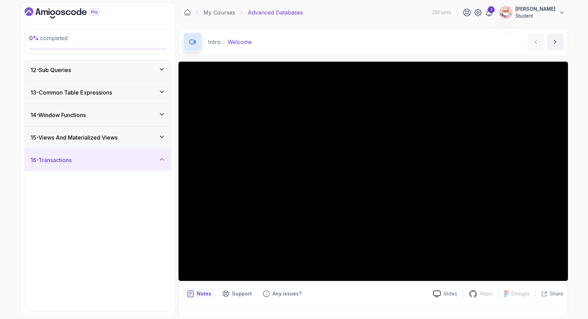
scroll to position [244, 0]
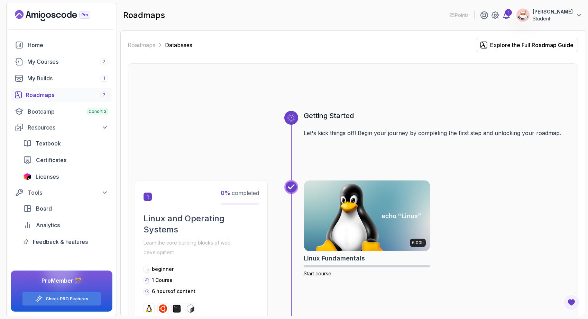
click at [510, 17] on icon at bounding box center [507, 15] width 6 height 7
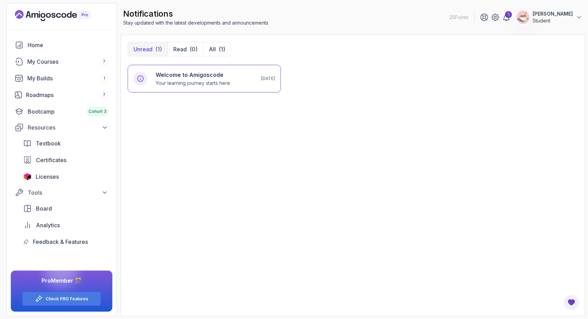
click at [72, 16] on icon "Landing page" at bounding box center [52, 15] width 75 height 11
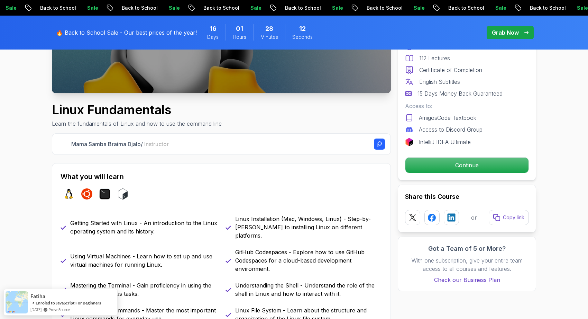
scroll to position [213, 0]
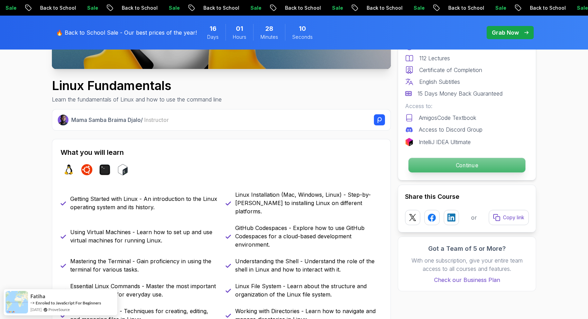
click at [423, 170] on p "Continue" at bounding box center [467, 165] width 117 height 15
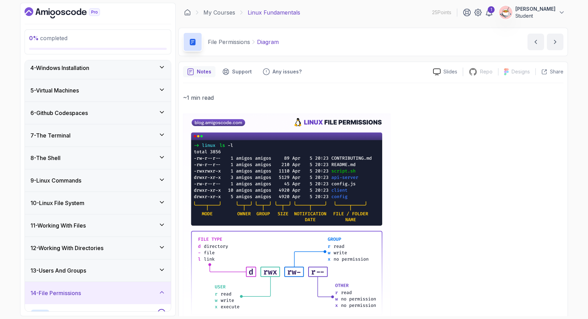
scroll to position [73, 0]
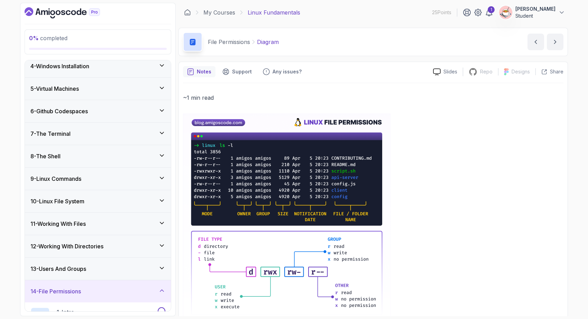
click at [132, 158] on div "8 - The Shell" at bounding box center [97, 156] width 135 height 8
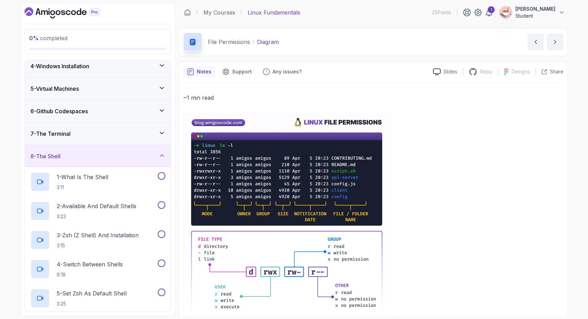
click at [132, 158] on div "8 - The Shell" at bounding box center [97, 156] width 135 height 8
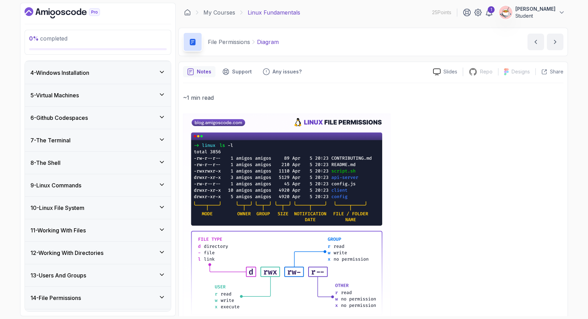
scroll to position [86, 0]
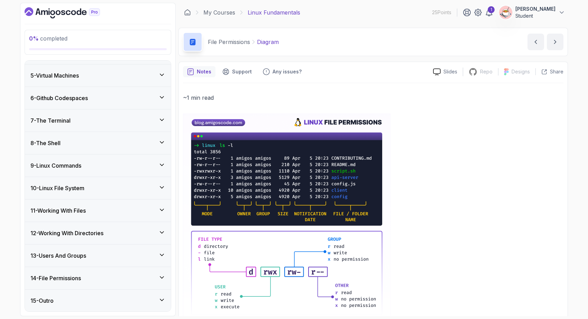
click at [109, 260] on div "13 - Users And Groups" at bounding box center [98, 255] width 146 height 22
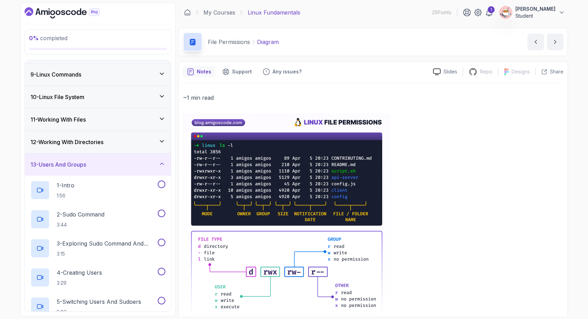
scroll to position [91, 0]
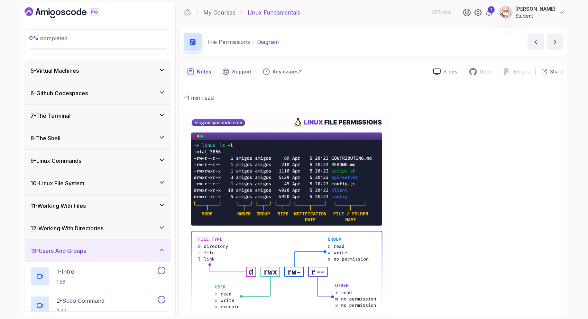
click at [114, 254] on div "13 - Users And Groups" at bounding box center [97, 250] width 135 height 8
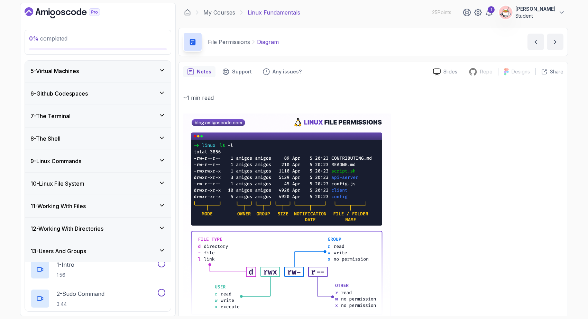
scroll to position [86, 0]
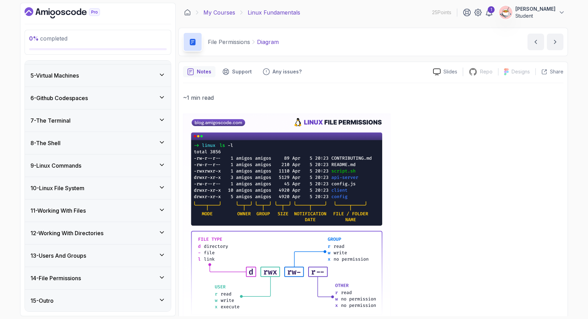
click at [207, 10] on link "My Courses" at bounding box center [219, 12] width 32 height 8
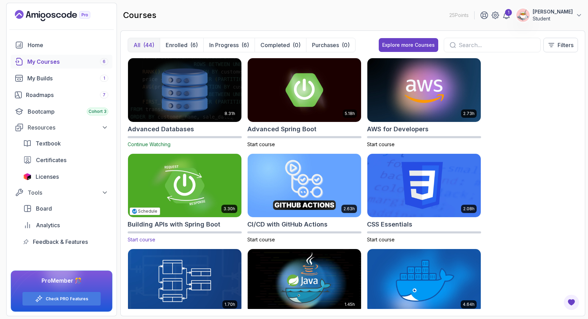
click at [201, 186] on img at bounding box center [184, 185] width 119 height 67
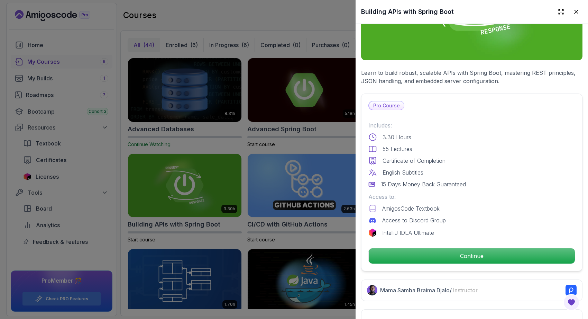
scroll to position [189, 0]
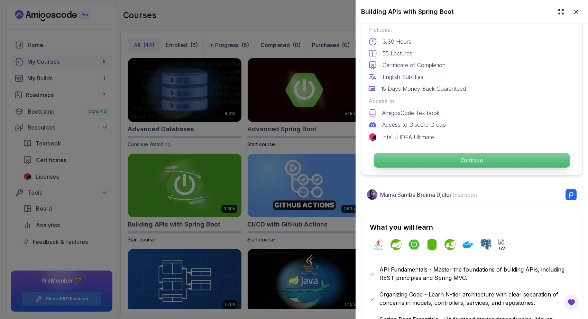
click at [420, 155] on p "Continue" at bounding box center [472, 160] width 196 height 15
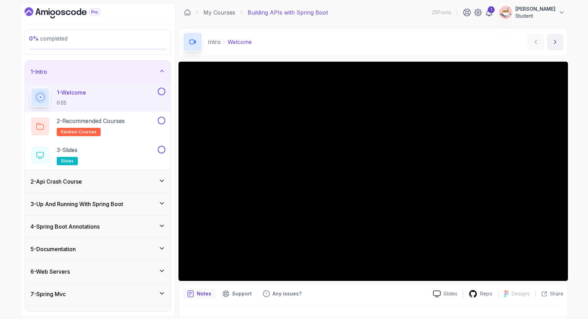
click at [146, 186] on div "2 - Api Crash Course" at bounding box center [98, 181] width 146 height 22
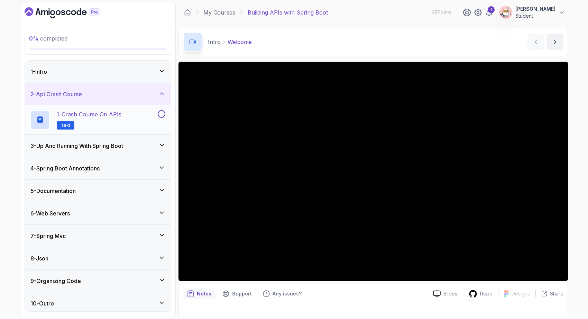
click at [141, 123] on div "1 - Crash Course on APIs Text" at bounding box center [93, 119] width 126 height 19
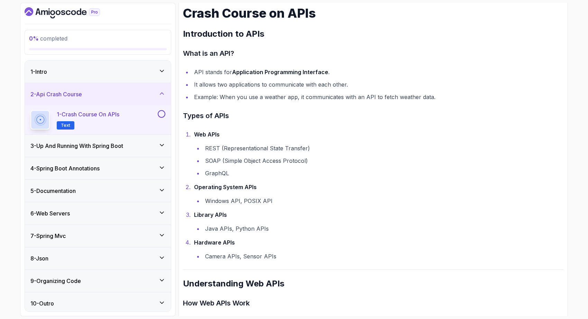
scroll to position [106, 0]
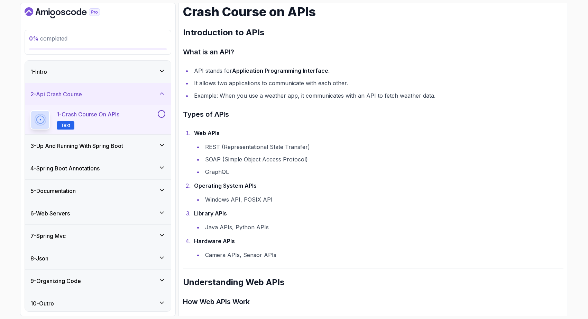
click at [143, 146] on div "3 - Up And Running With Spring Boot" at bounding box center [97, 145] width 135 height 8
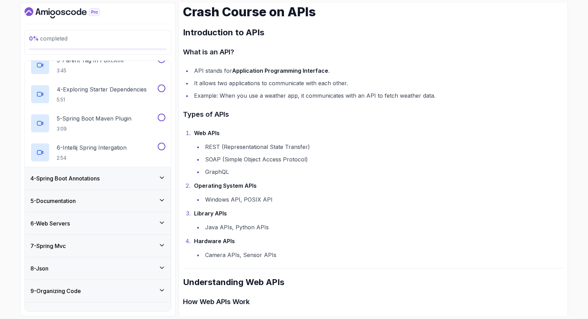
scroll to position [148, 0]
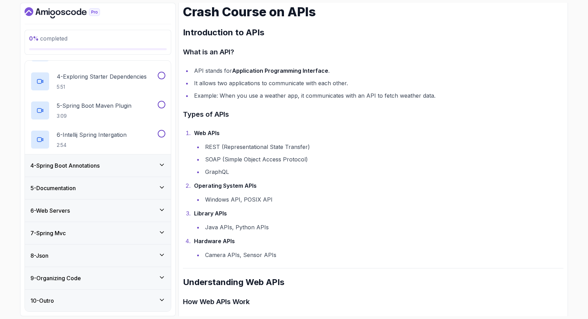
click at [122, 255] on div "8 - Json" at bounding box center [97, 255] width 135 height 8
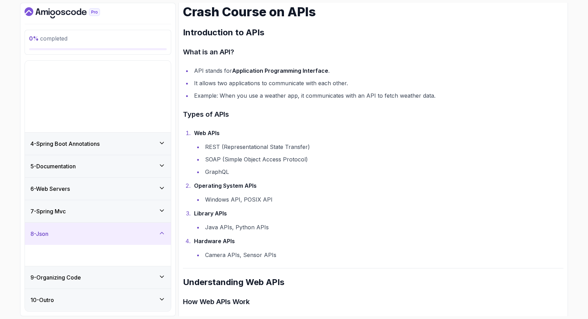
scroll to position [0, 0]
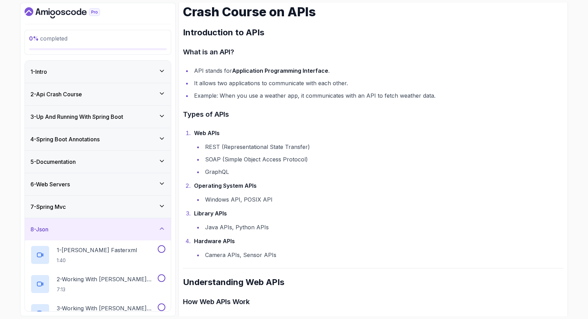
click at [105, 203] on div "7 - Spring Mvc" at bounding box center [97, 206] width 135 height 8
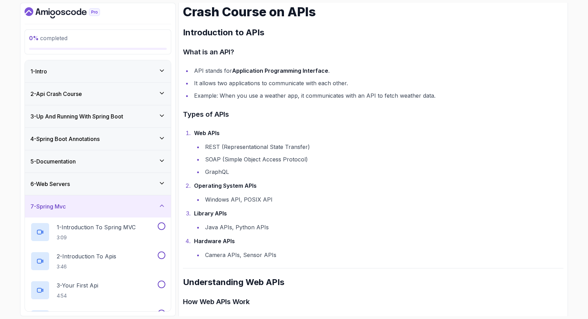
click at [121, 179] on div "6 - Web Servers" at bounding box center [98, 184] width 146 height 22
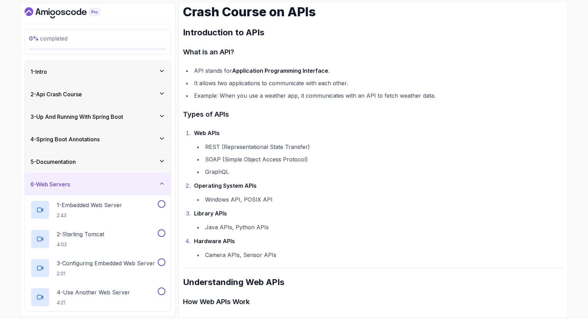
click at [124, 166] on div "5 - Documentation" at bounding box center [98, 161] width 146 height 22
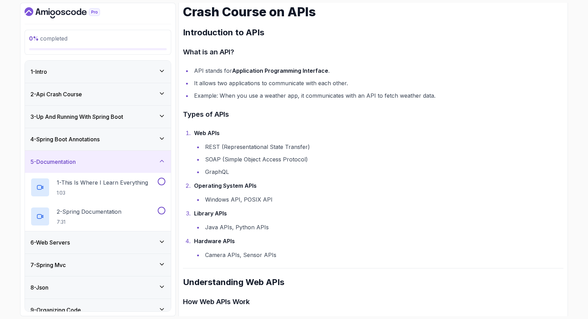
click at [126, 150] on div "4 - Spring Boot Annotations" at bounding box center [98, 139] width 146 height 22
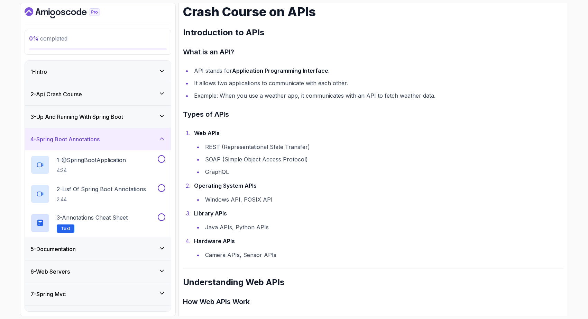
click at [123, 119] on h3 "3 - Up And Running With Spring Boot" at bounding box center [76, 116] width 93 height 8
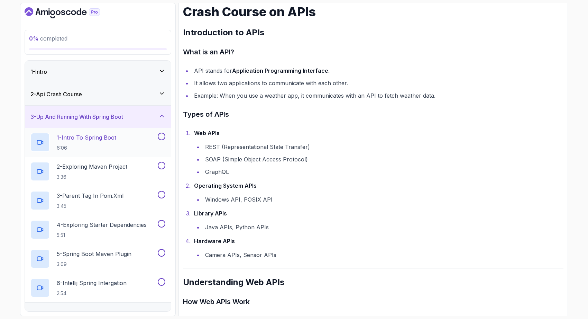
click at [141, 148] on div "1 - Intro To Spring Boot 6:06" at bounding box center [93, 141] width 126 height 19
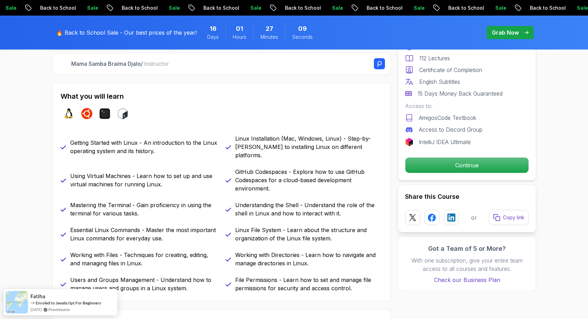
scroll to position [282, 0]
